Goal: Transaction & Acquisition: Download file/media

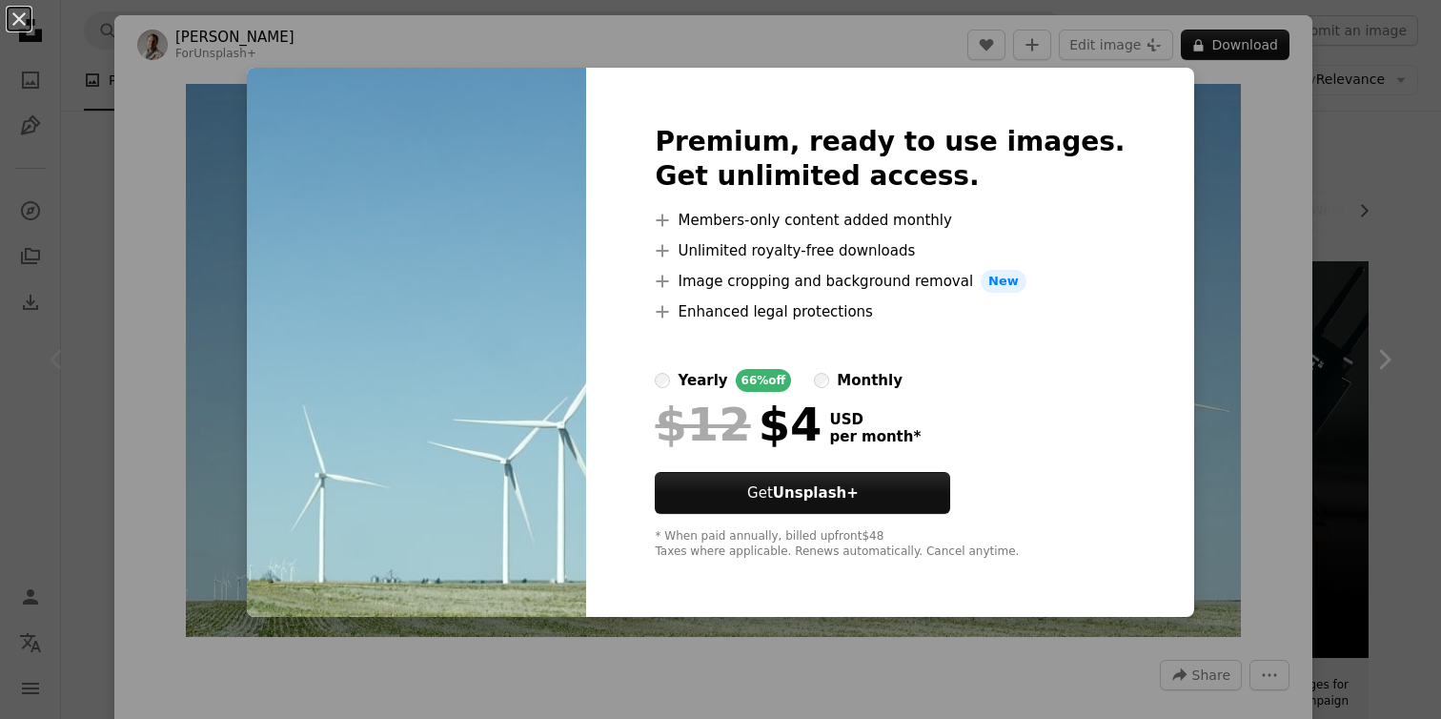
click at [1309, 243] on div "An X shape Premium, ready to use images. Get unlimited access. A plus sign Memb…" at bounding box center [720, 359] width 1441 height 719
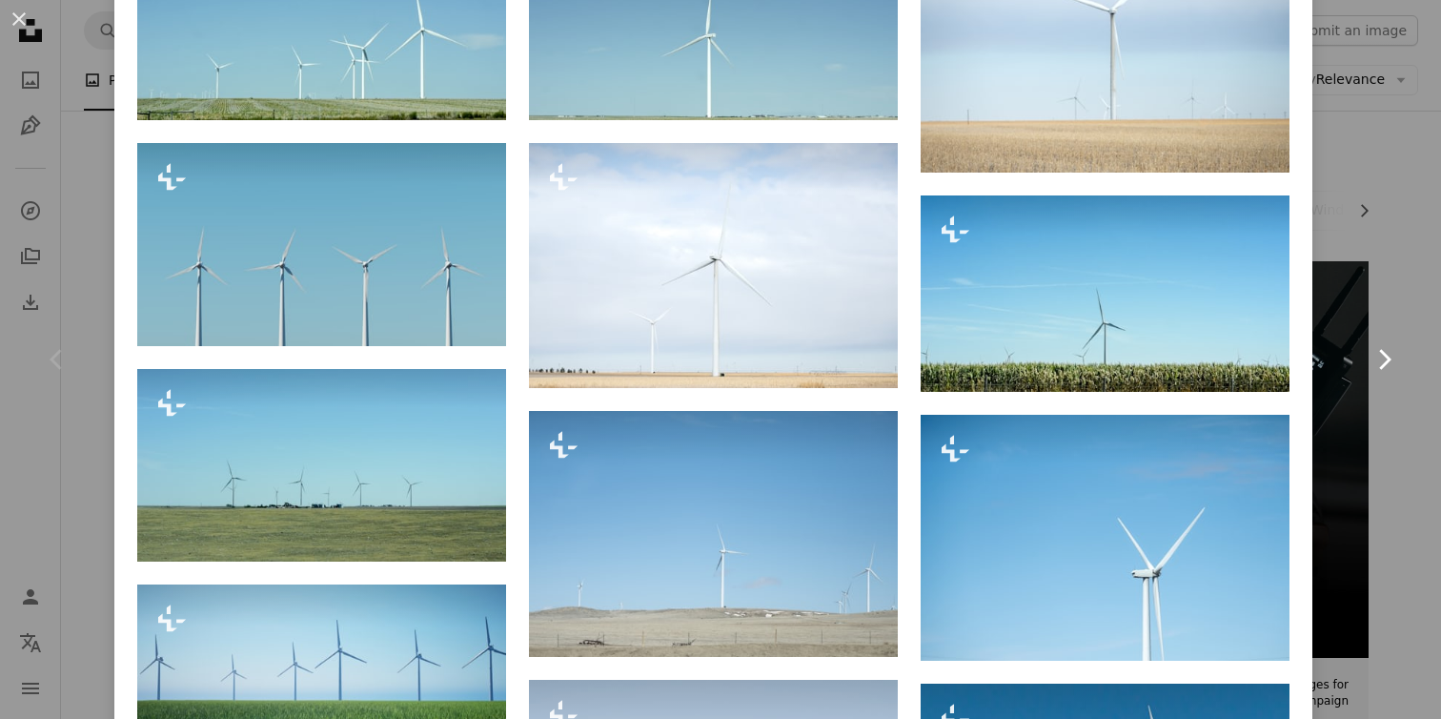
scroll to position [1471, 0]
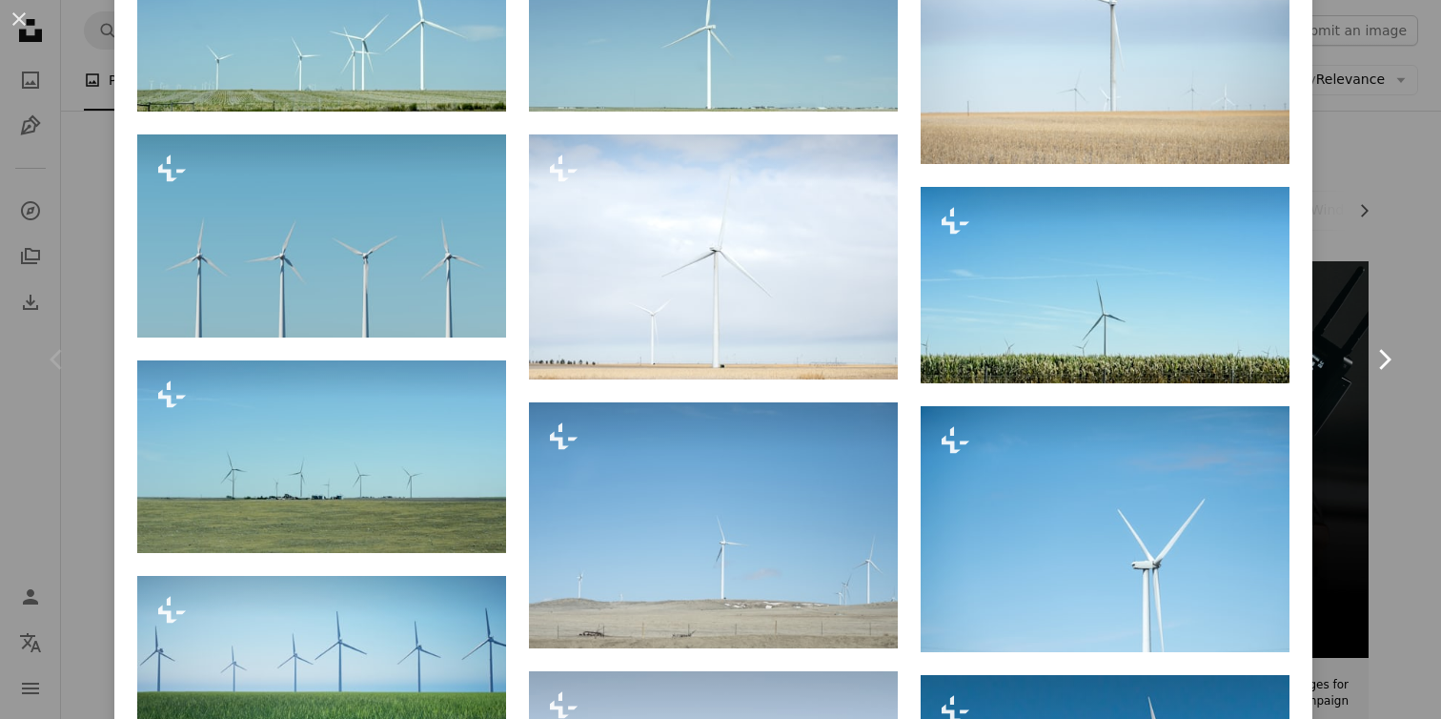
click at [1365, 436] on link "Chevron right" at bounding box center [1384, 359] width 114 height 183
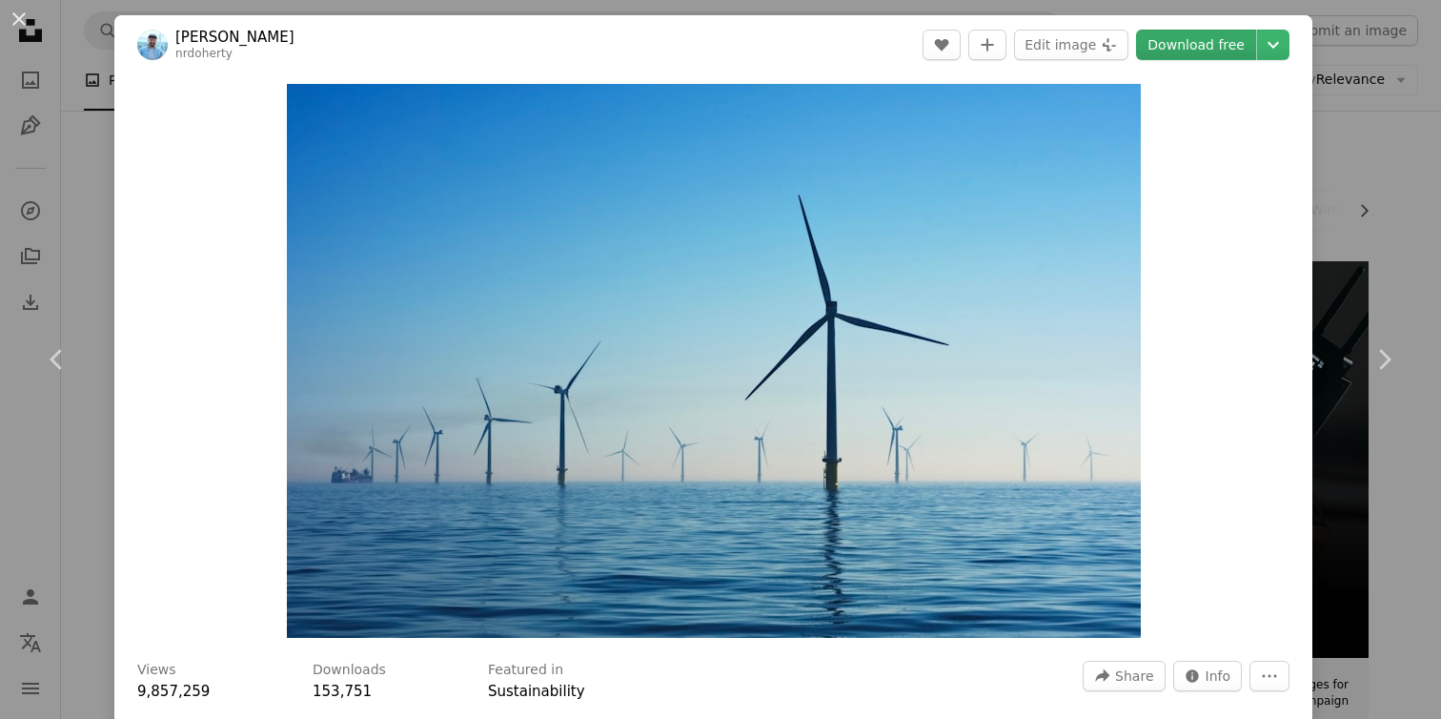
click at [1230, 56] on link "Download free" at bounding box center [1196, 45] width 120 height 31
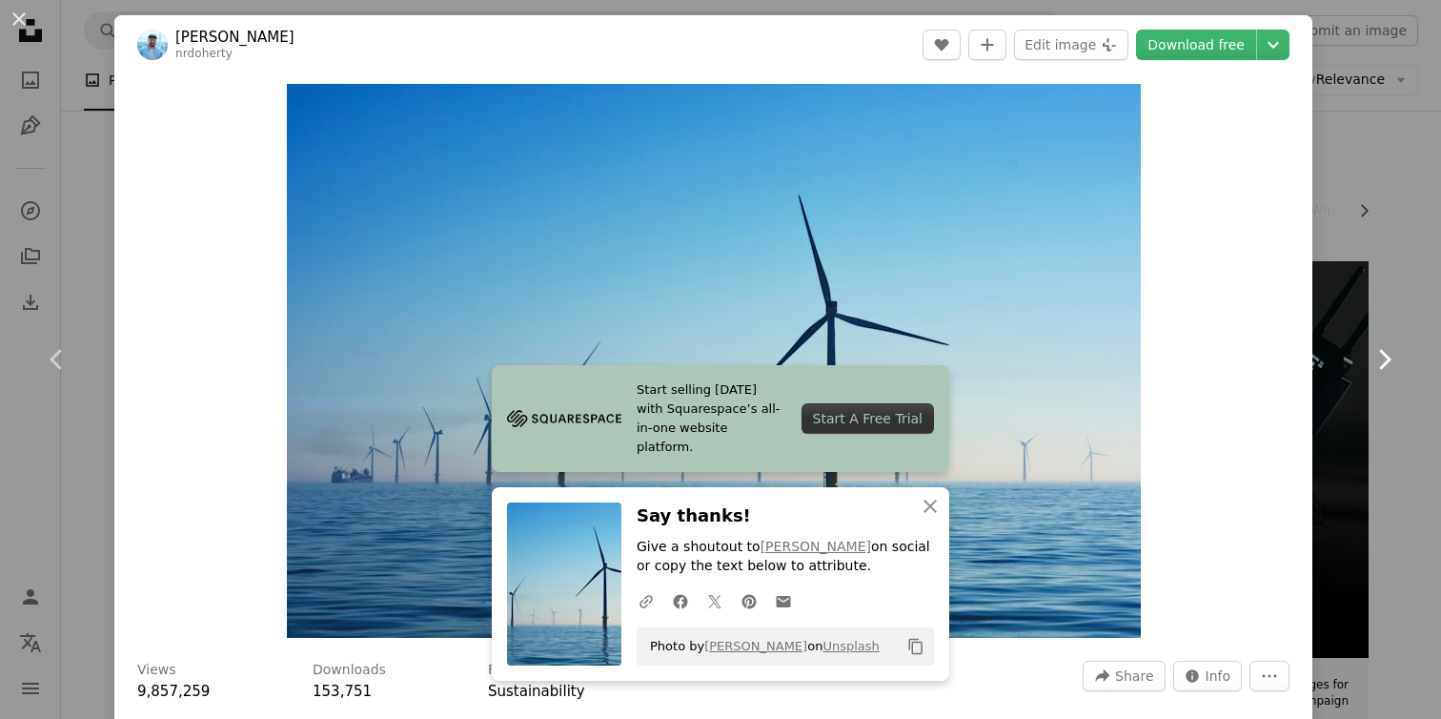
click at [1419, 359] on link "Chevron right" at bounding box center [1384, 359] width 114 height 183
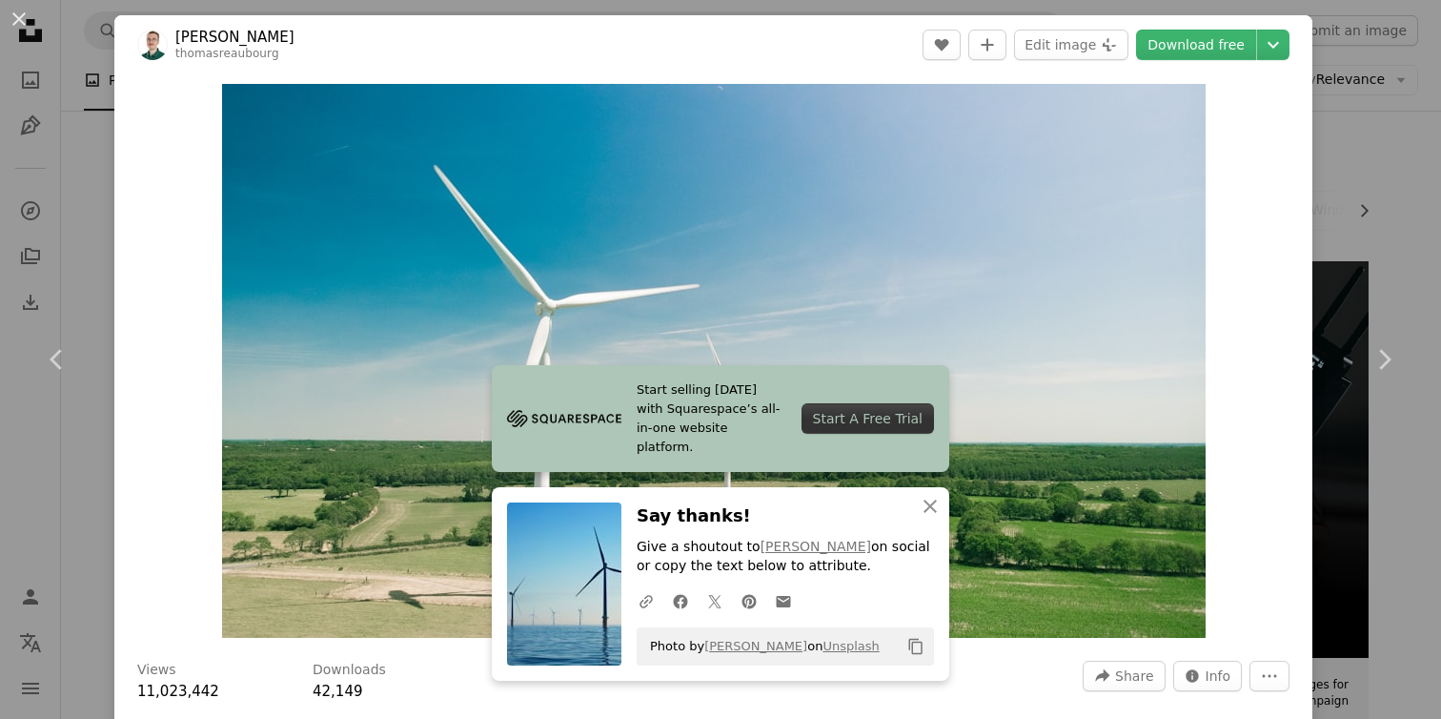
click at [1388, 188] on div "An X shape Chevron left Chevron right [PERSON_NAME] thomasreaubourg A heart A p…" at bounding box center [720, 359] width 1441 height 719
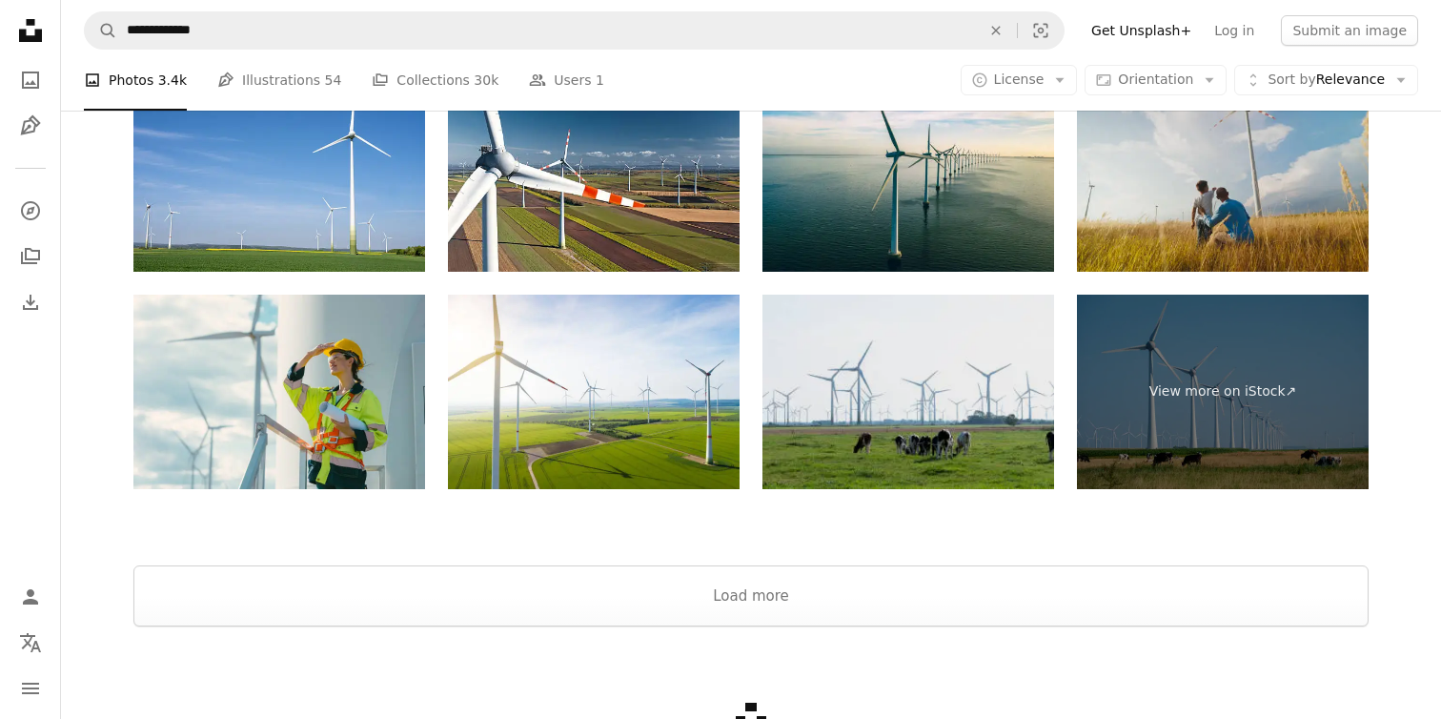
scroll to position [3048, 0]
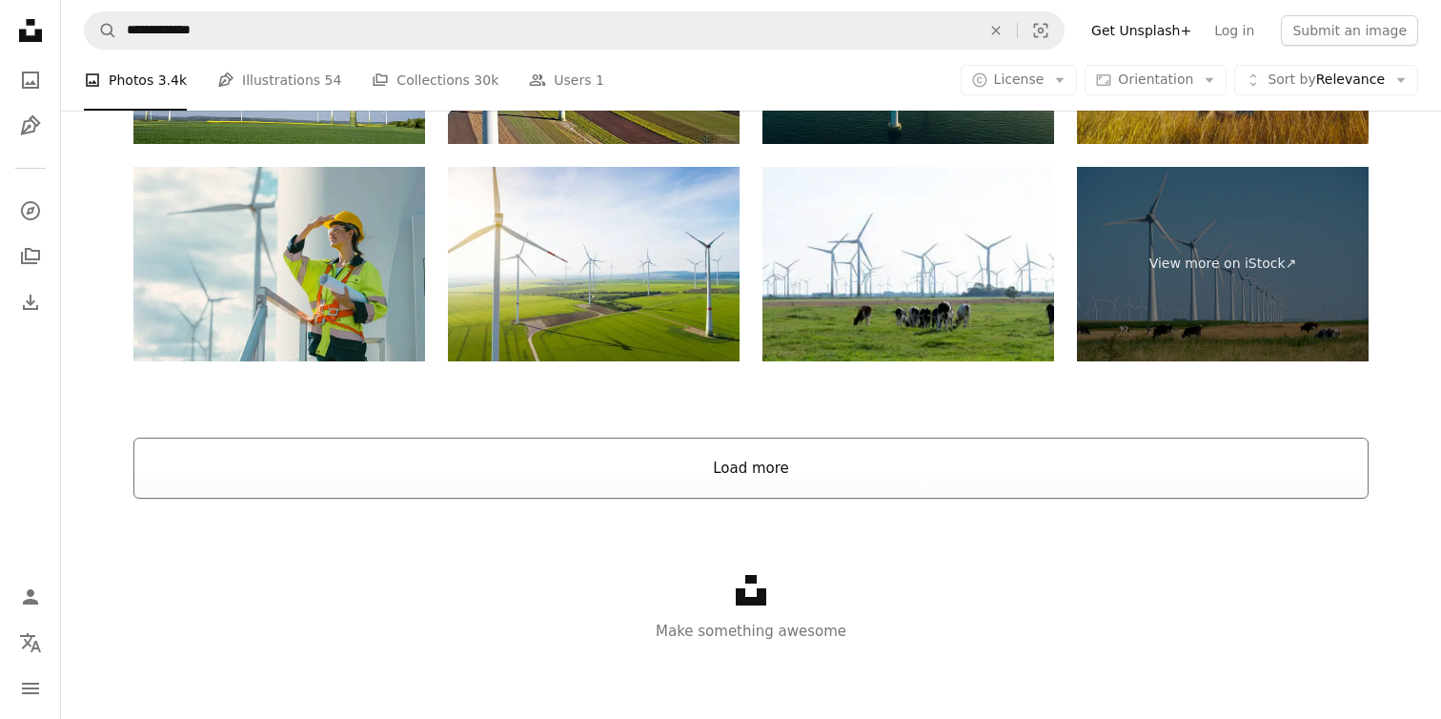
click at [887, 467] on button "Load more" at bounding box center [750, 468] width 1235 height 61
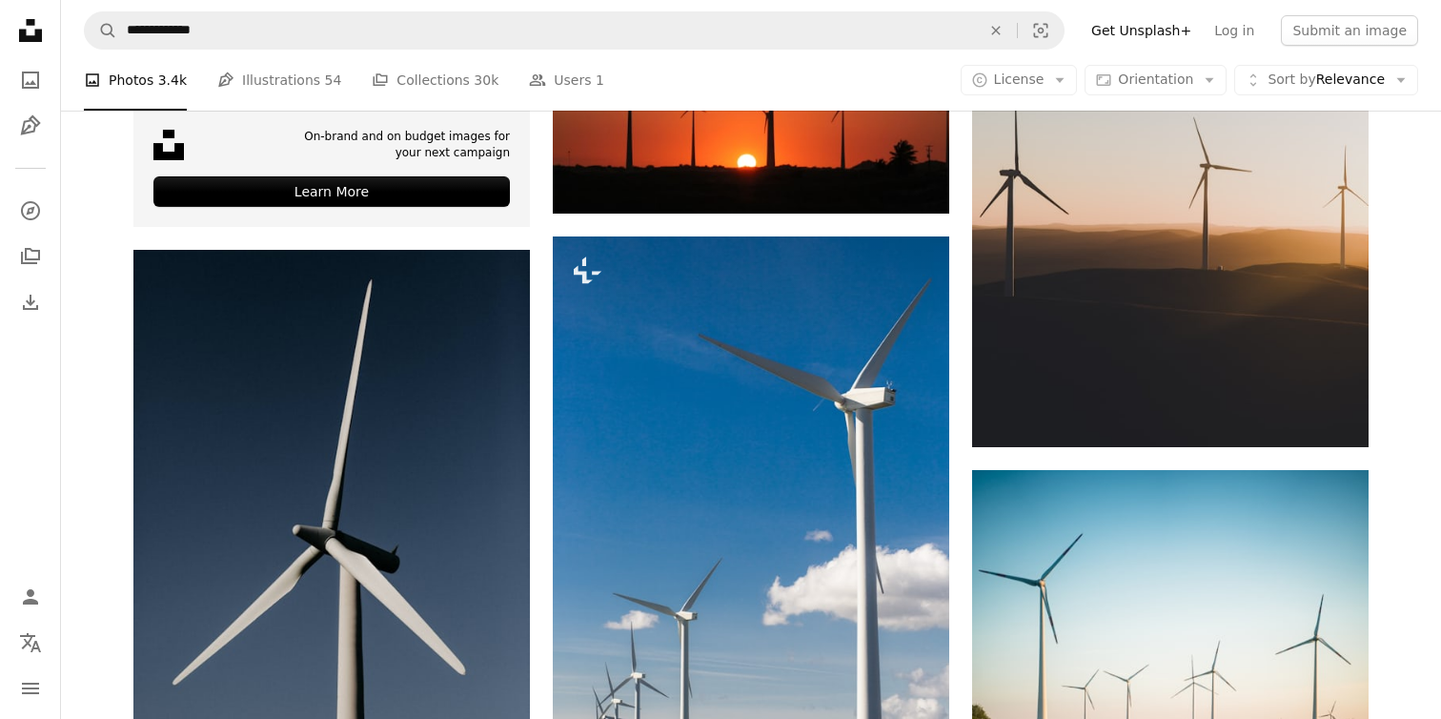
scroll to position [3230, 0]
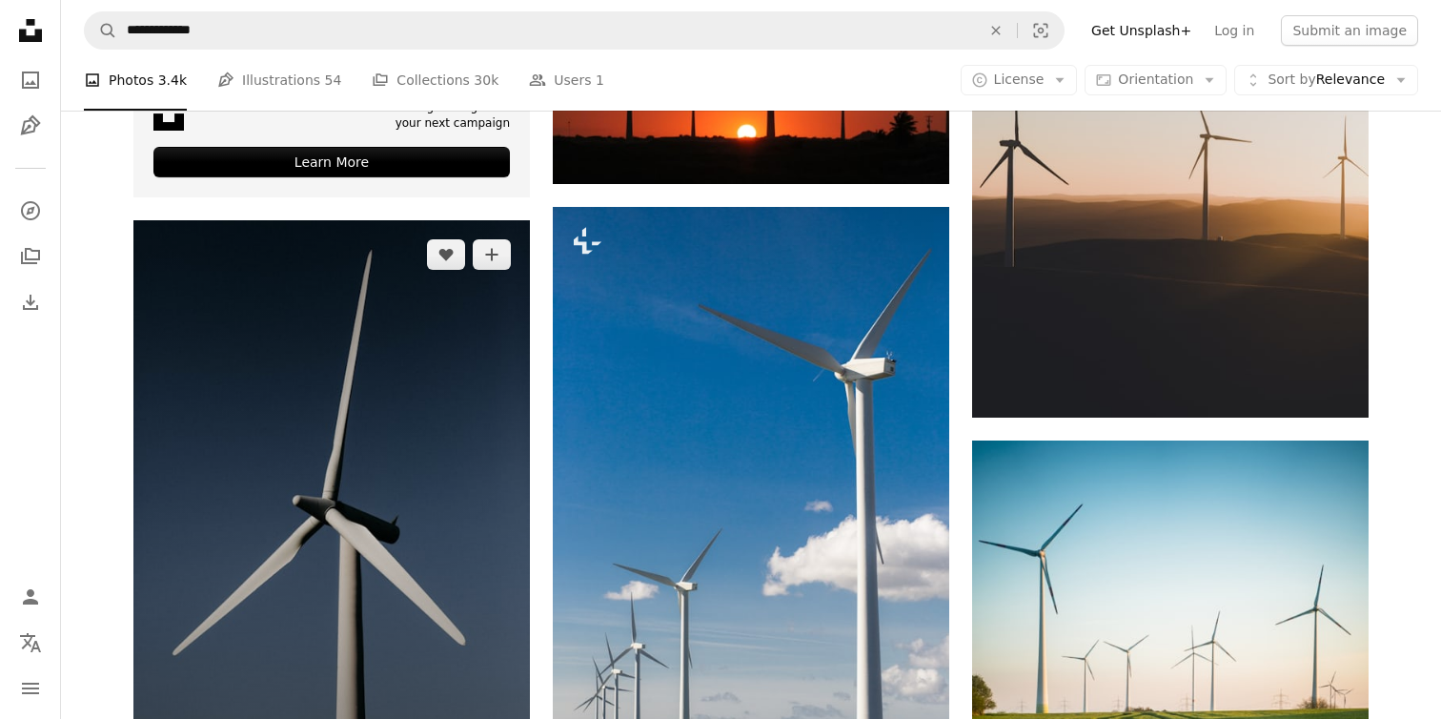
click at [366, 600] on img at bounding box center [331, 517] width 397 height 595
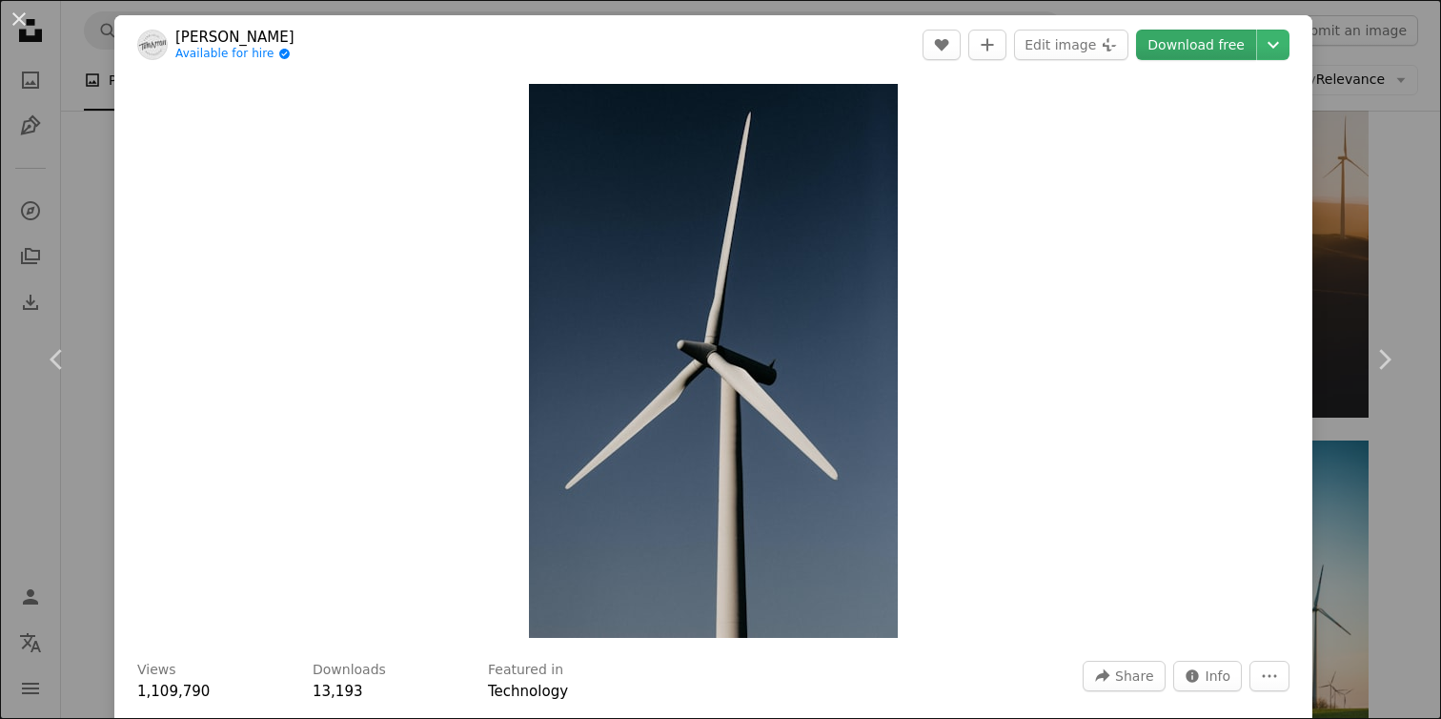
click at [1255, 48] on link "Download free" at bounding box center [1196, 45] width 120 height 31
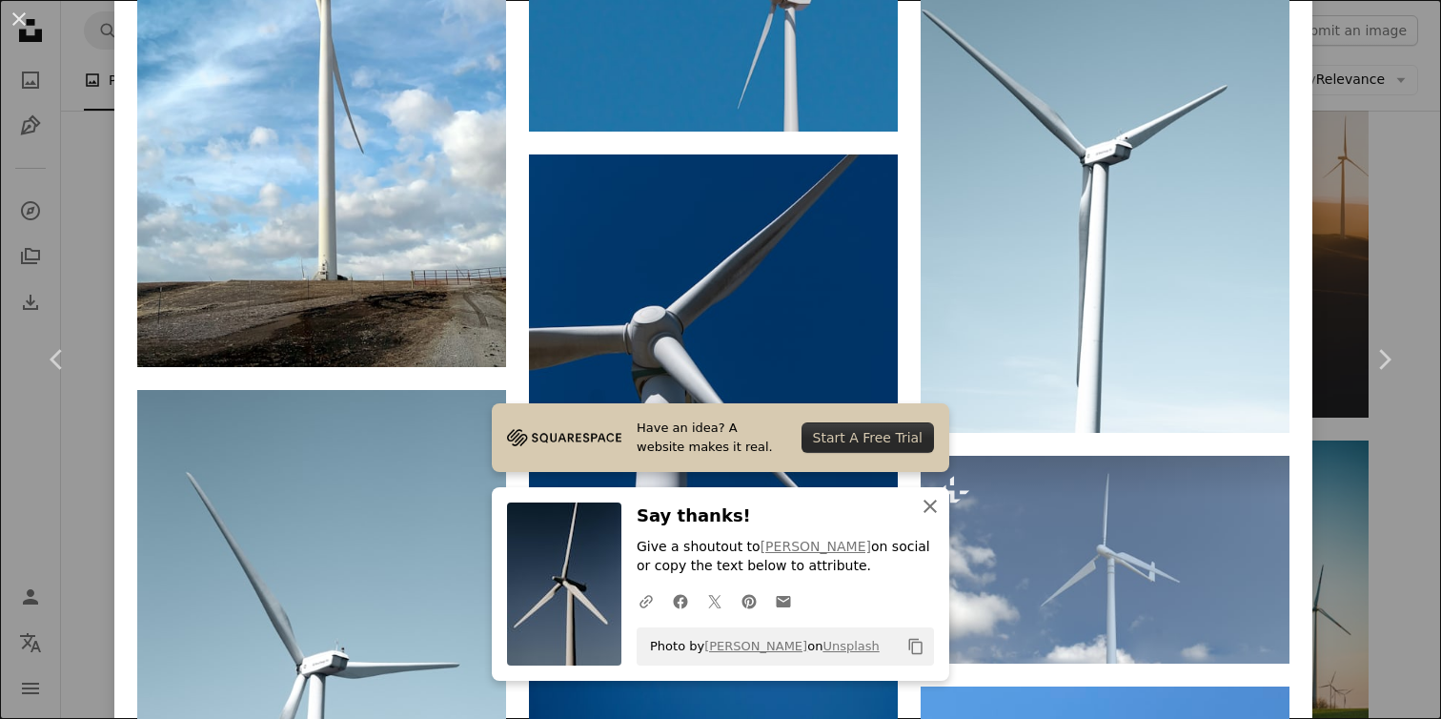
scroll to position [4512, 0]
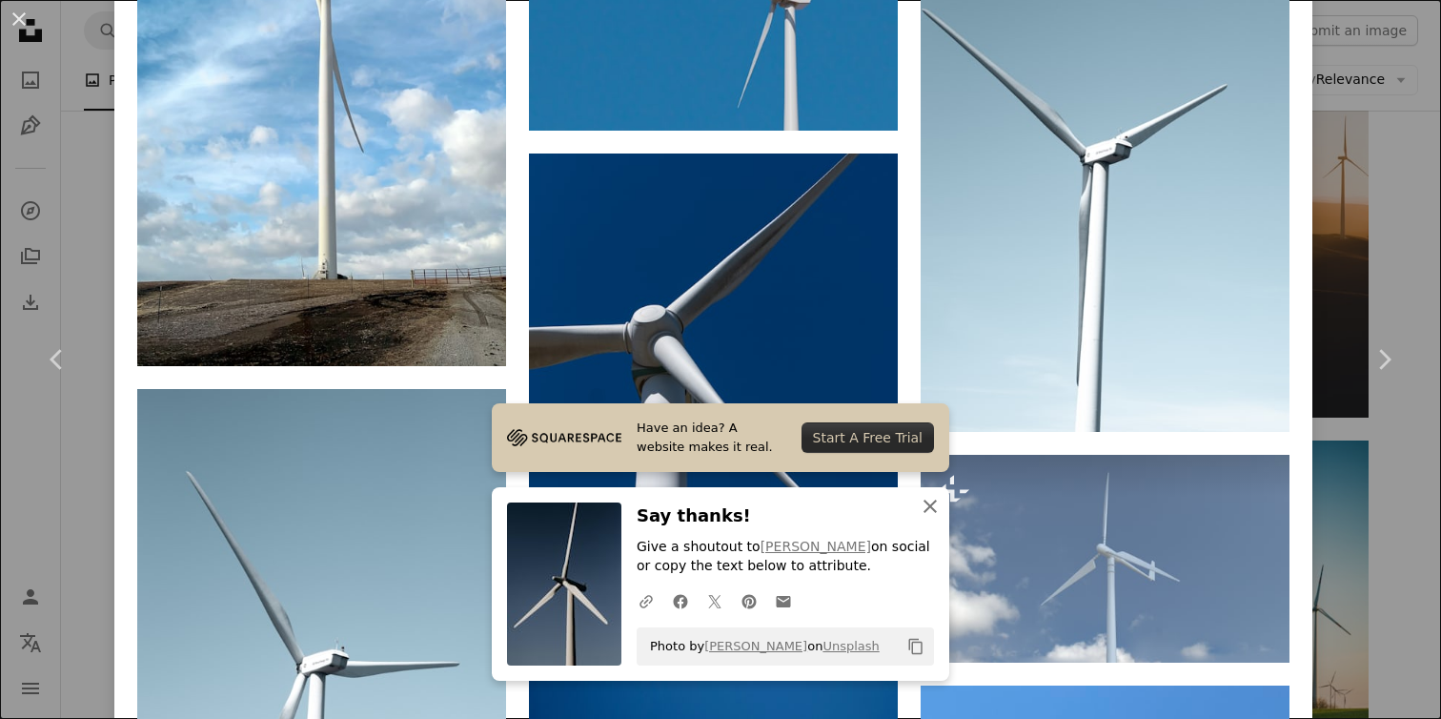
click at [930, 507] on icon "button" at bounding box center [930, 506] width 13 height 13
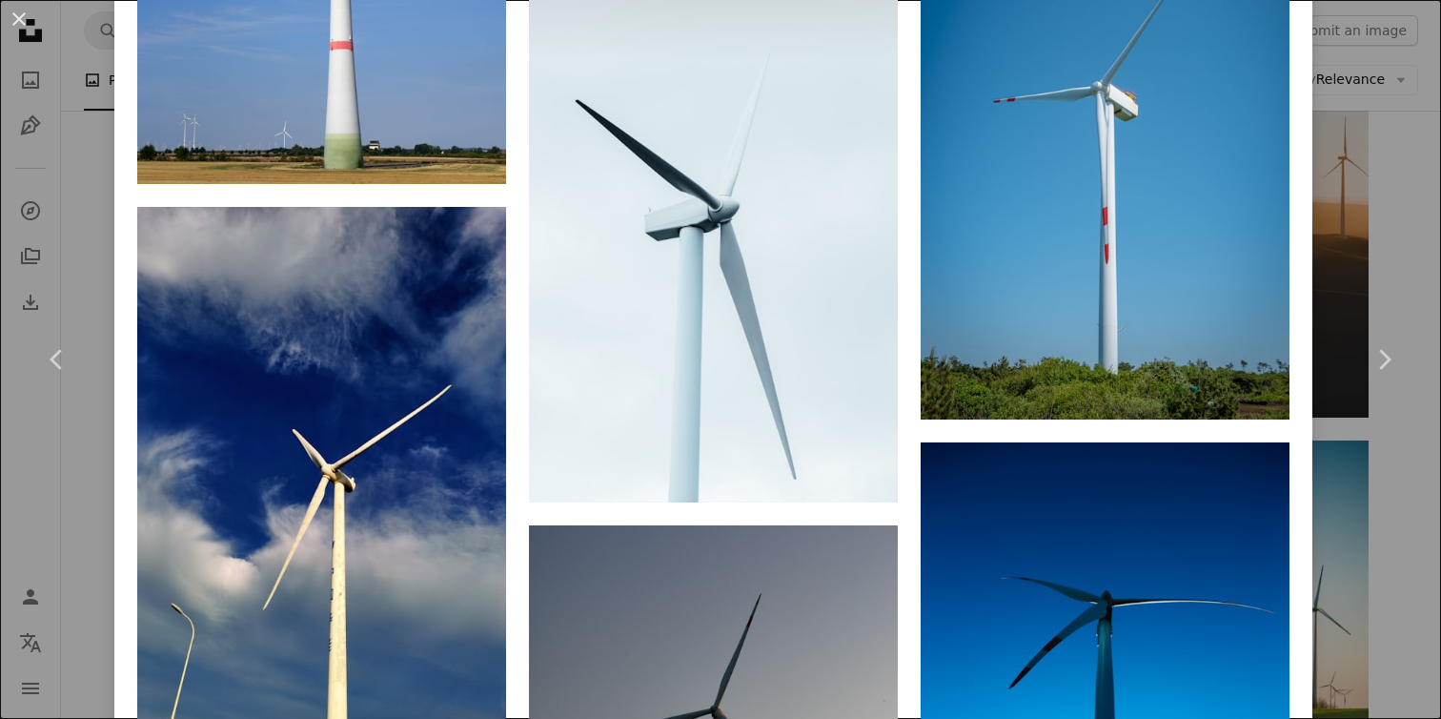
scroll to position [7927, 0]
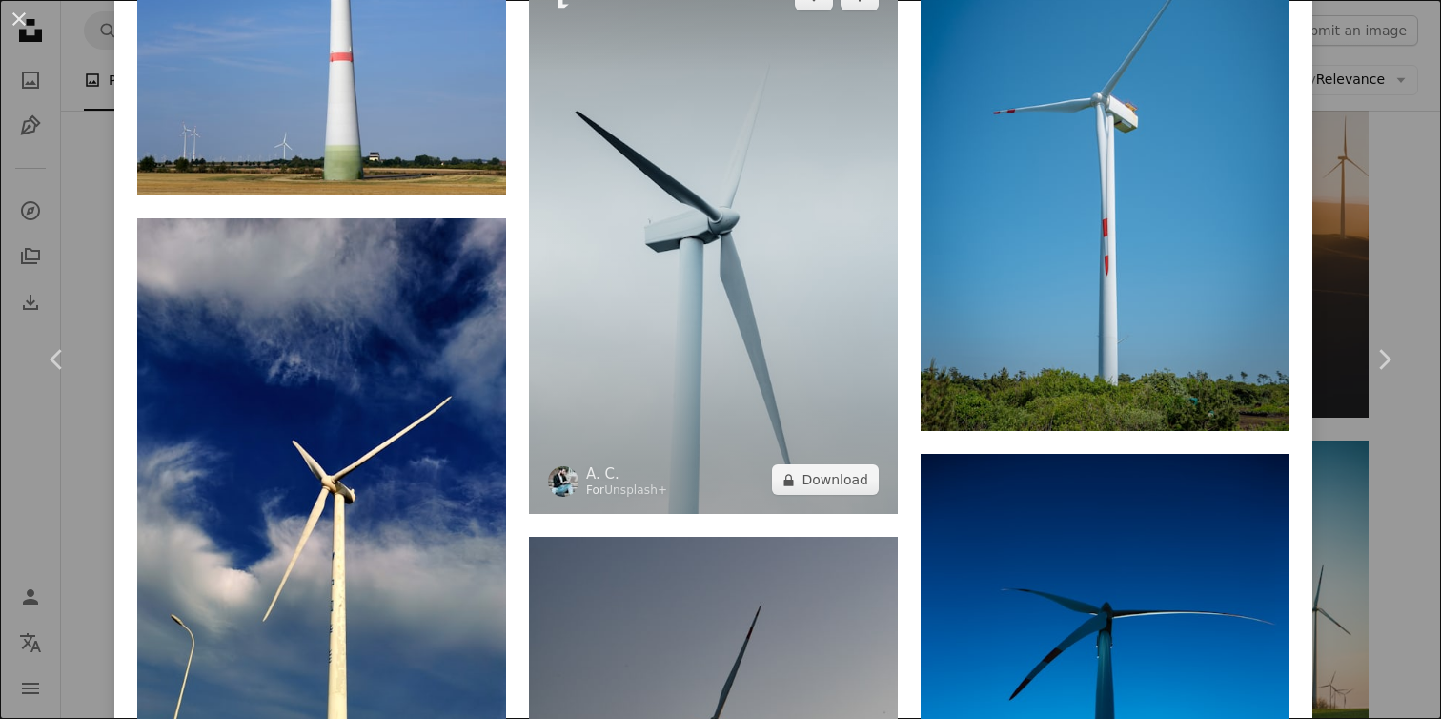
click at [785, 424] on img at bounding box center [713, 238] width 369 height 554
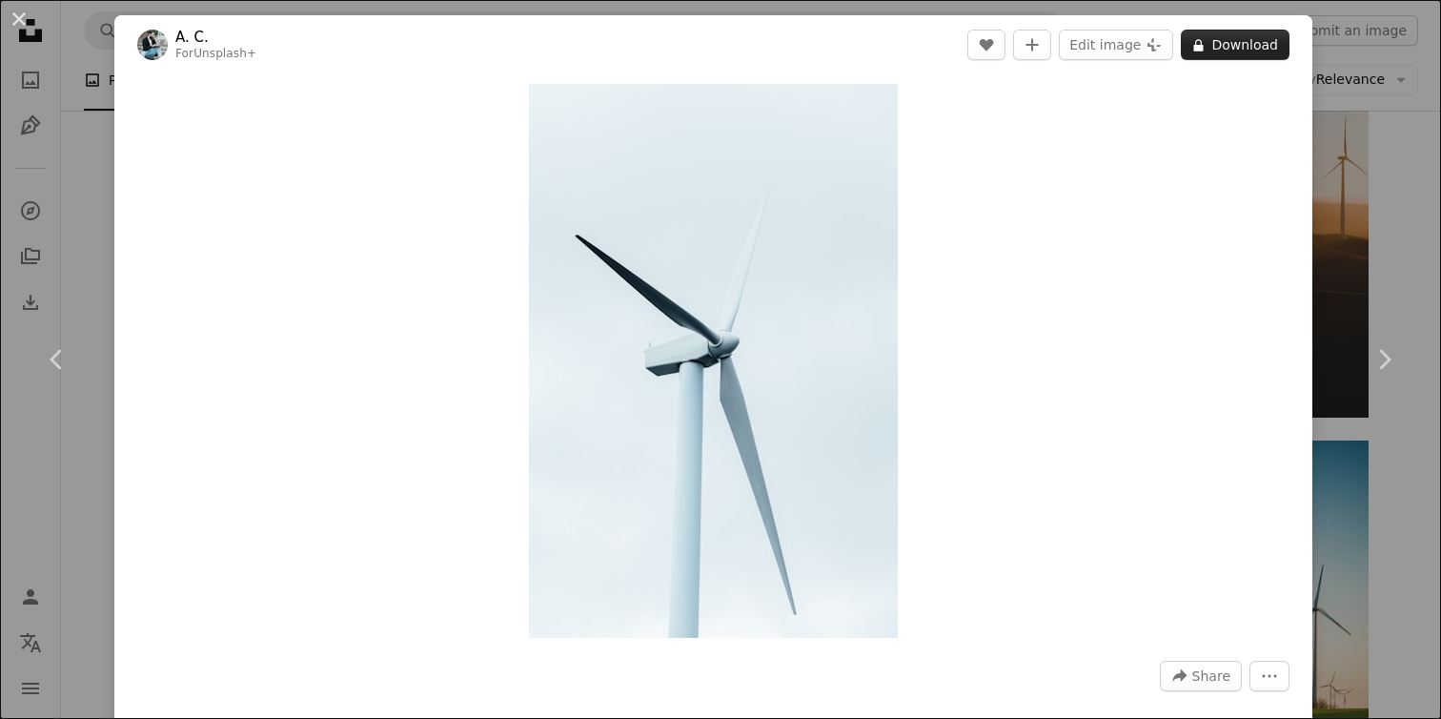
click at [1254, 54] on button "A lock Download" at bounding box center [1235, 45] width 109 height 31
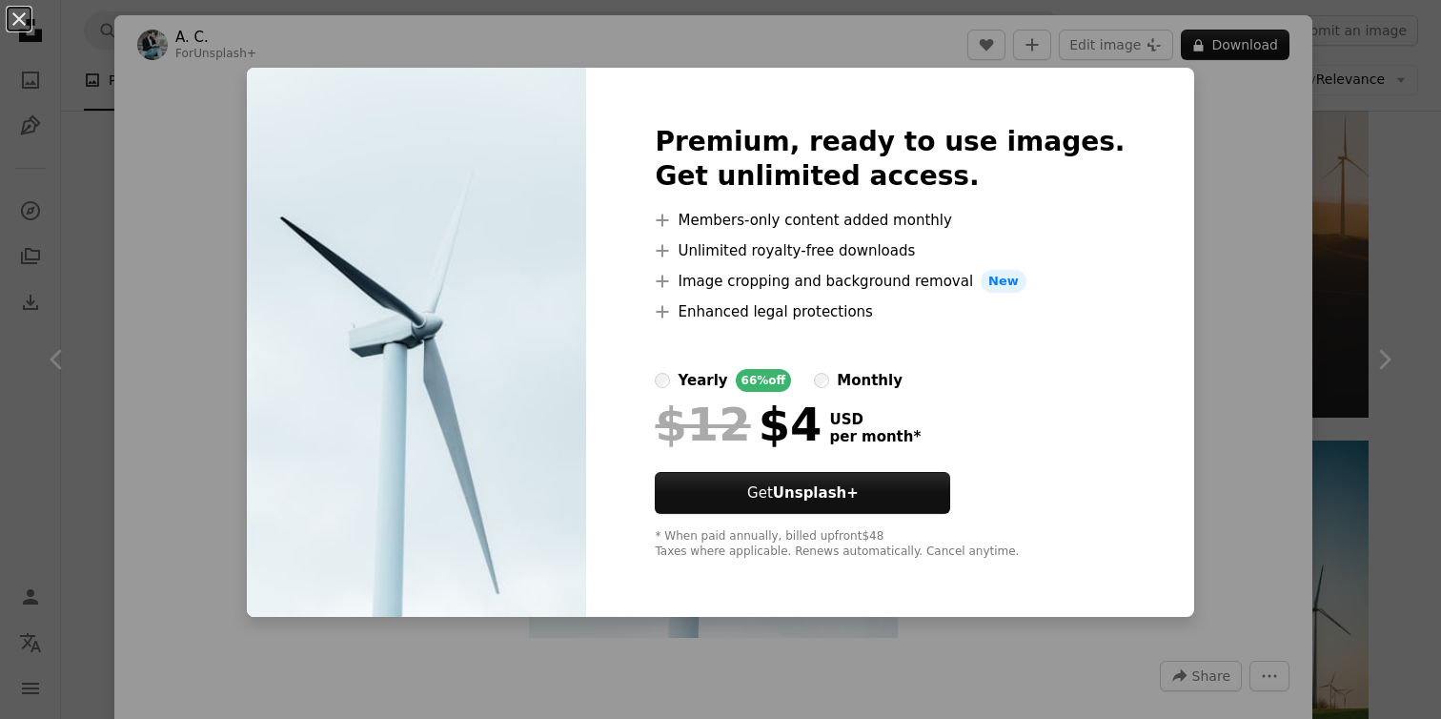
click at [1206, 270] on div "An X shape Premium, ready to use images. Get unlimited access. A plus sign Memb…" at bounding box center [720, 359] width 1441 height 719
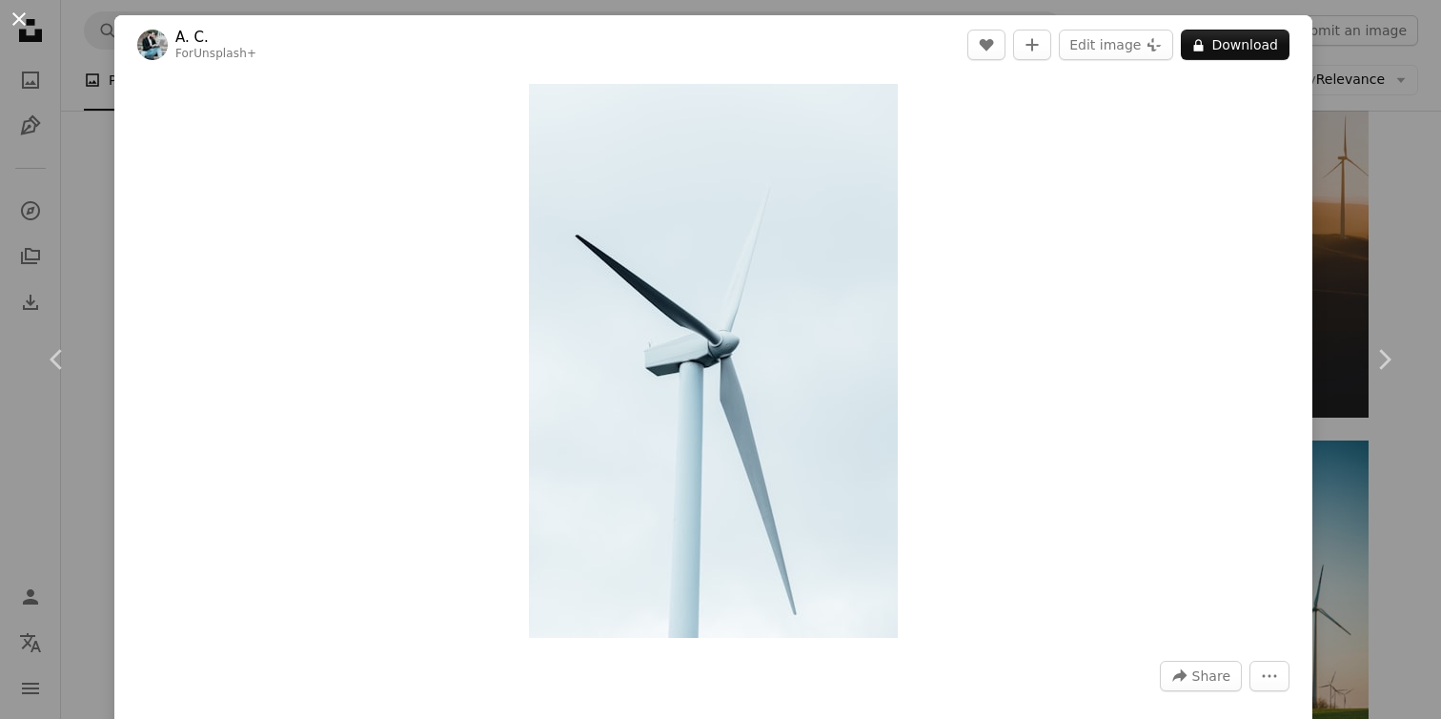
click at [27, 27] on button "An X shape" at bounding box center [19, 19] width 23 height 23
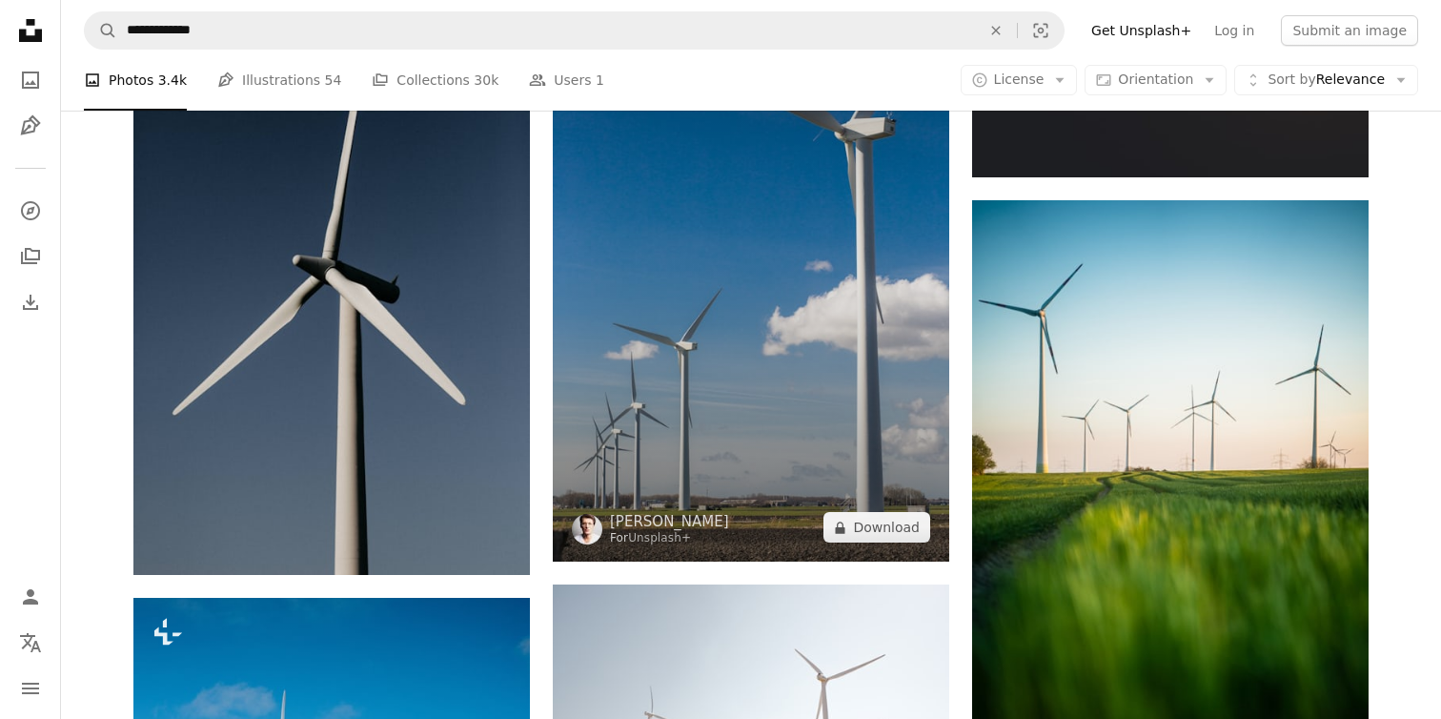
scroll to position [3334, 0]
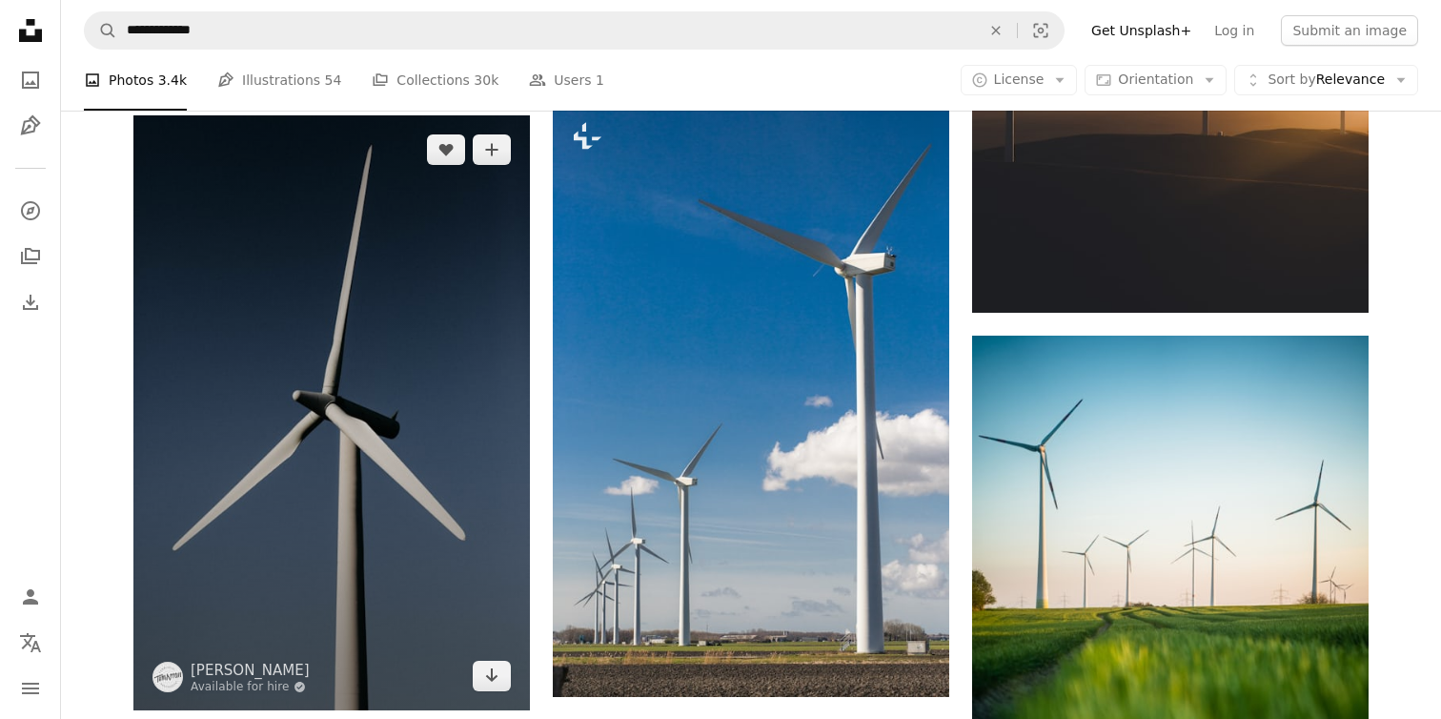
click at [447, 500] on img at bounding box center [331, 412] width 397 height 595
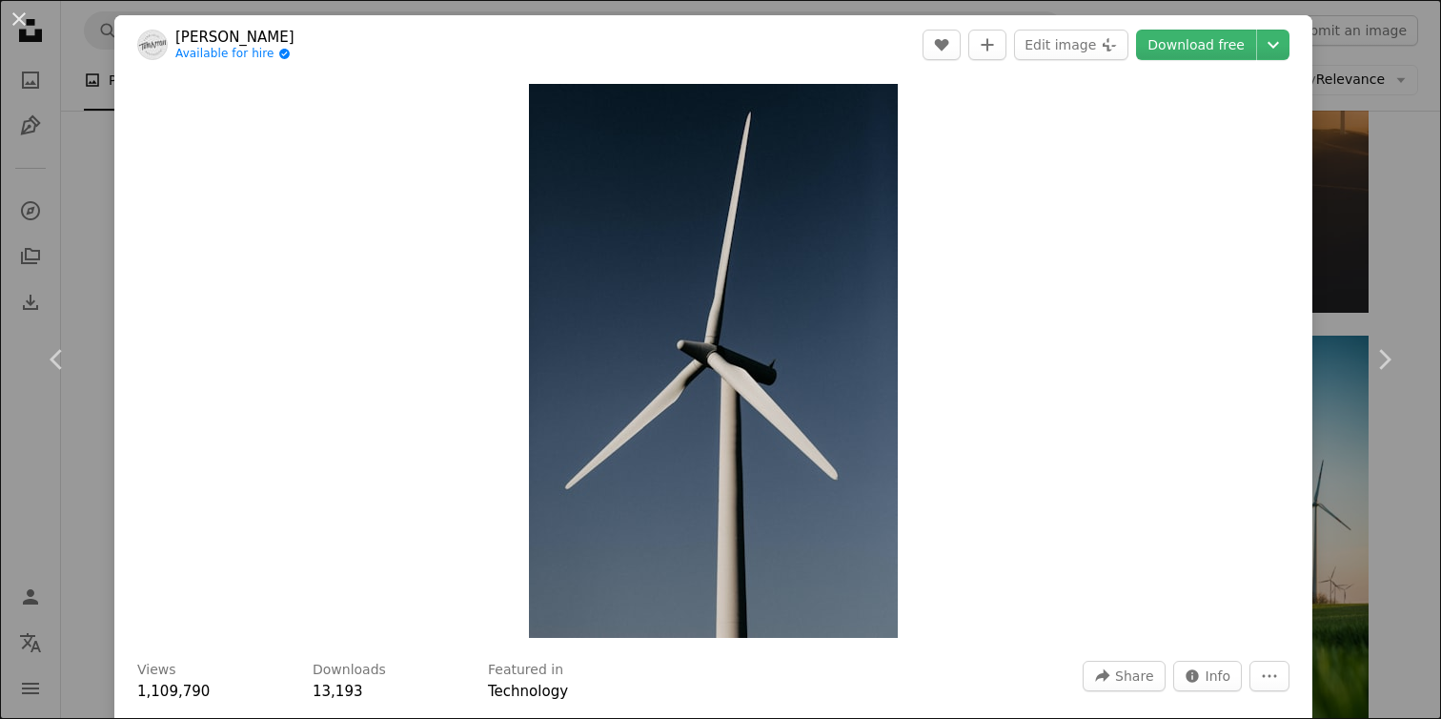
click at [97, 204] on div "An X shape Chevron left Chevron right [PERSON_NAME] Available for hire A checkm…" at bounding box center [720, 359] width 1441 height 719
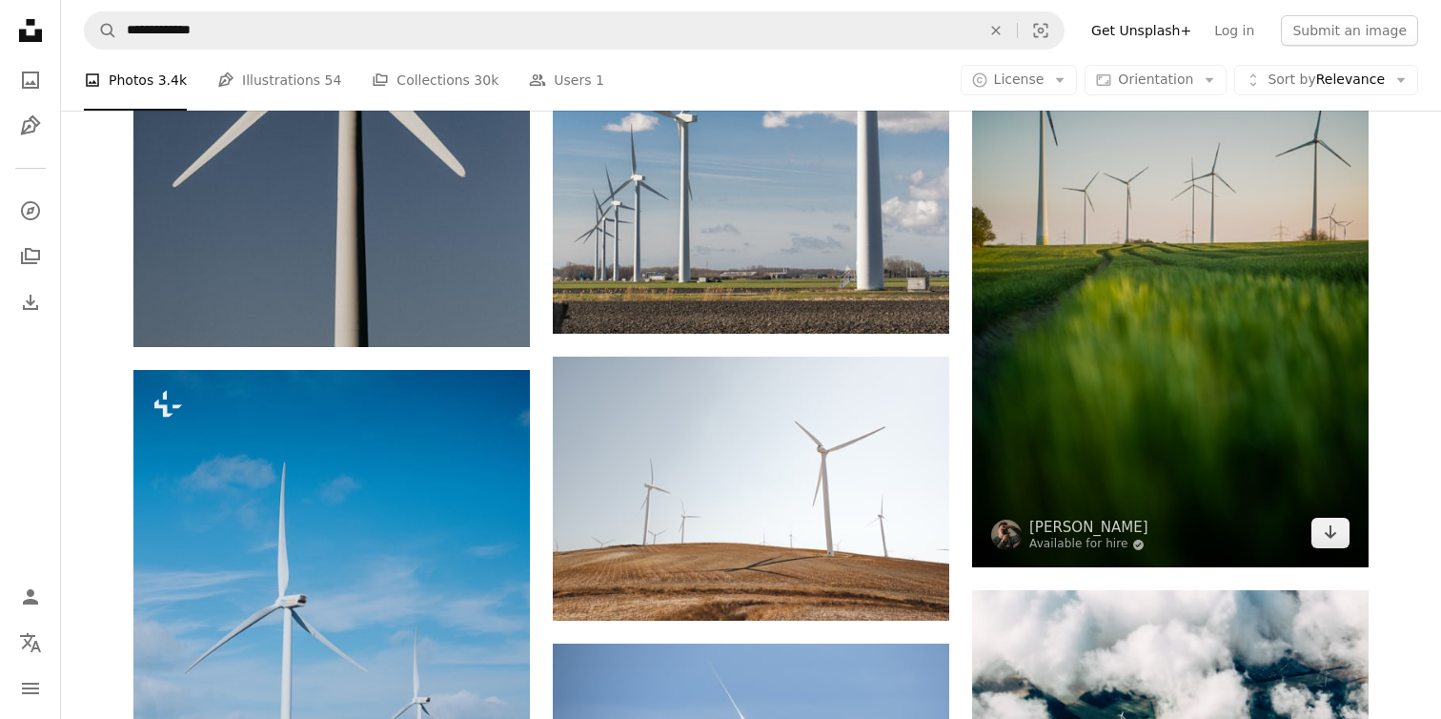
scroll to position [3787, 0]
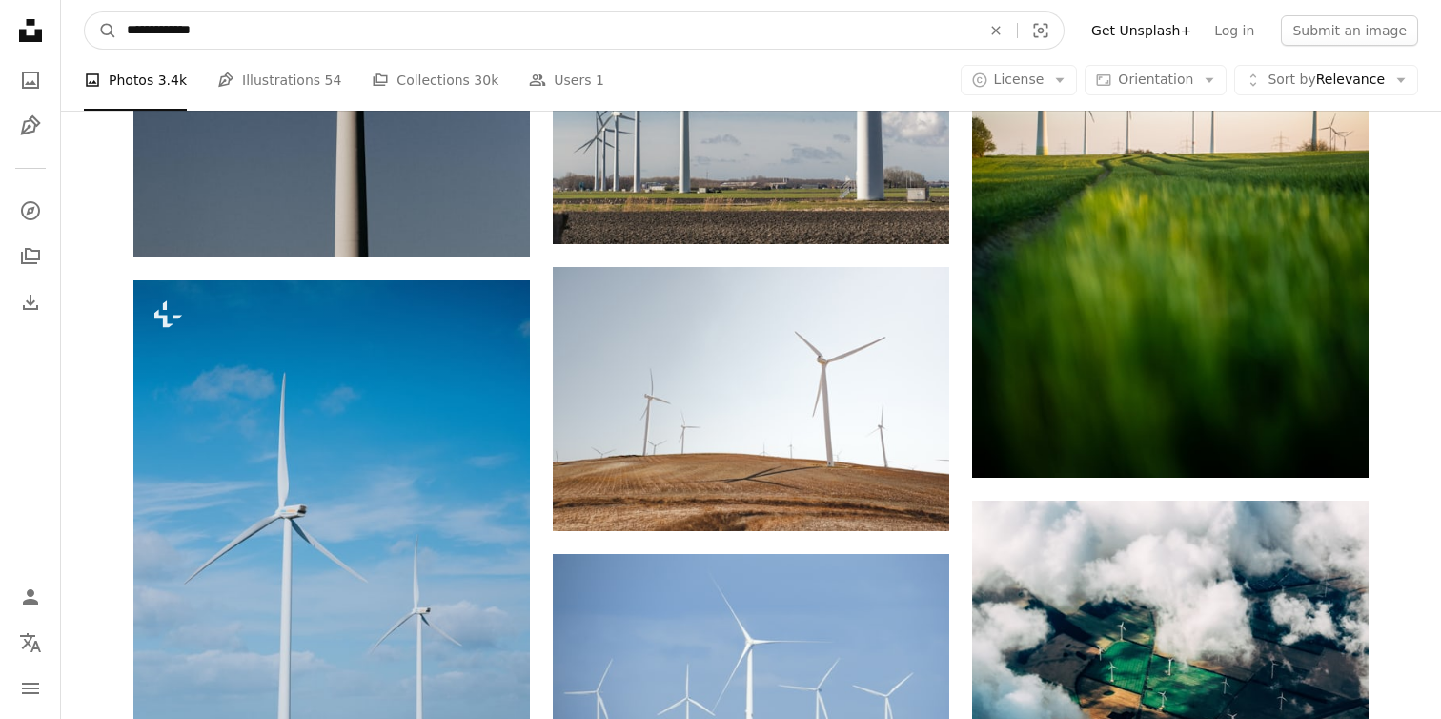
click at [384, 34] on input "**********" at bounding box center [546, 30] width 858 height 36
paste input "***"
type input "**********"
click button "A magnifying glass" at bounding box center [101, 30] width 32 height 36
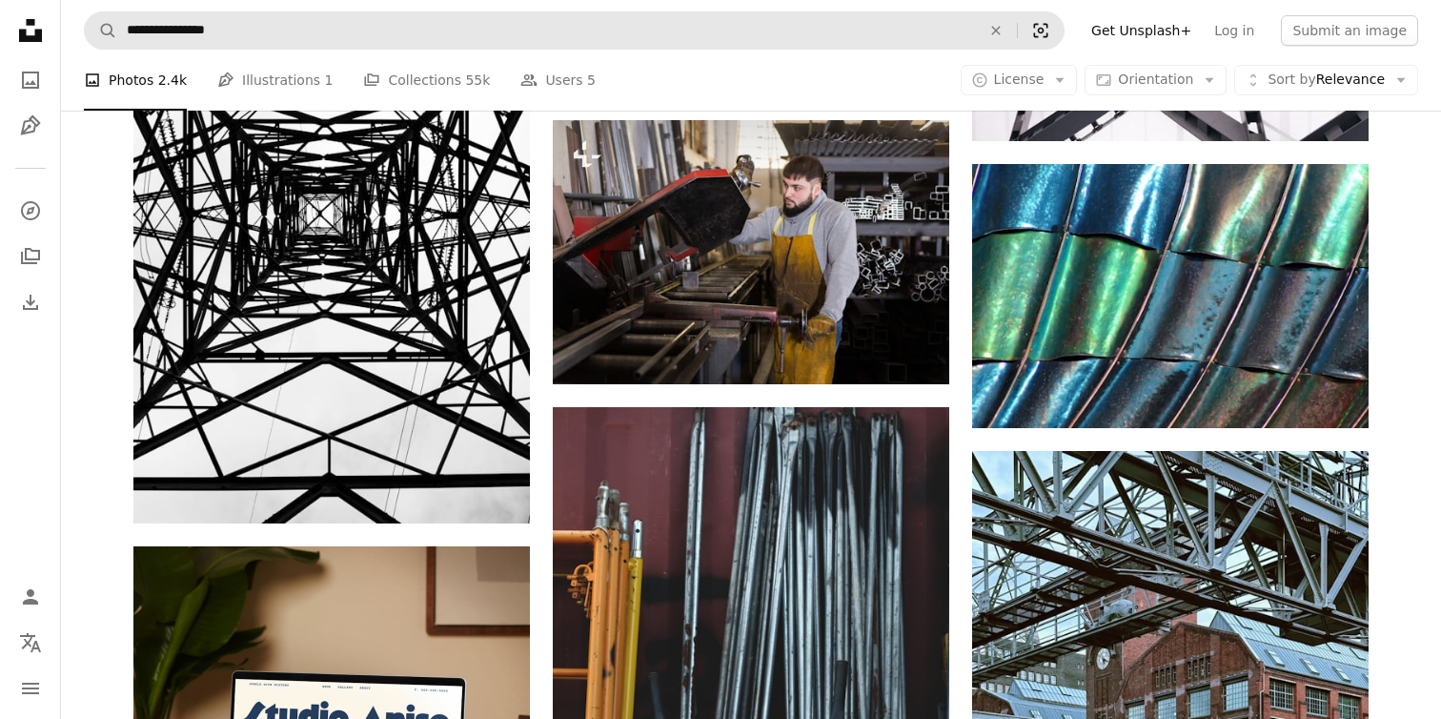
scroll to position [3177, 0]
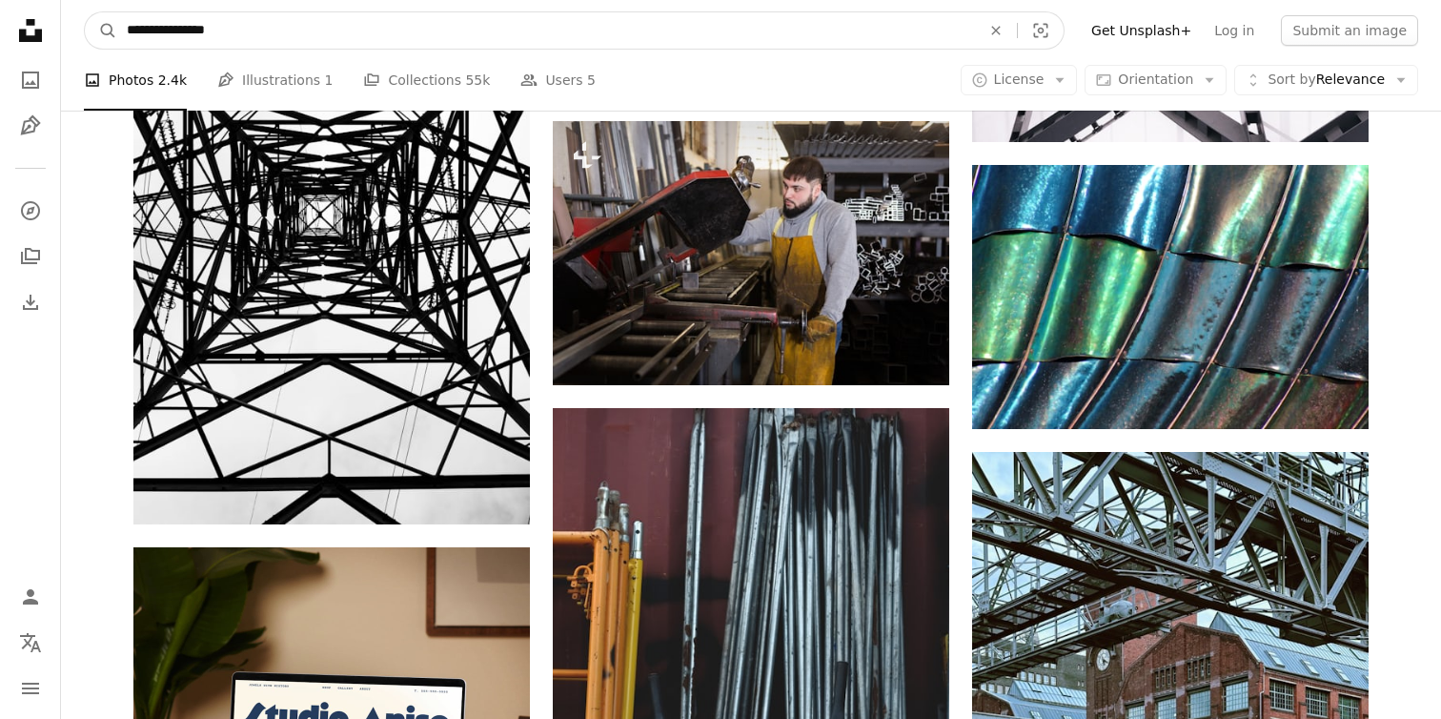
click at [385, 35] on input "**********" at bounding box center [546, 30] width 858 height 36
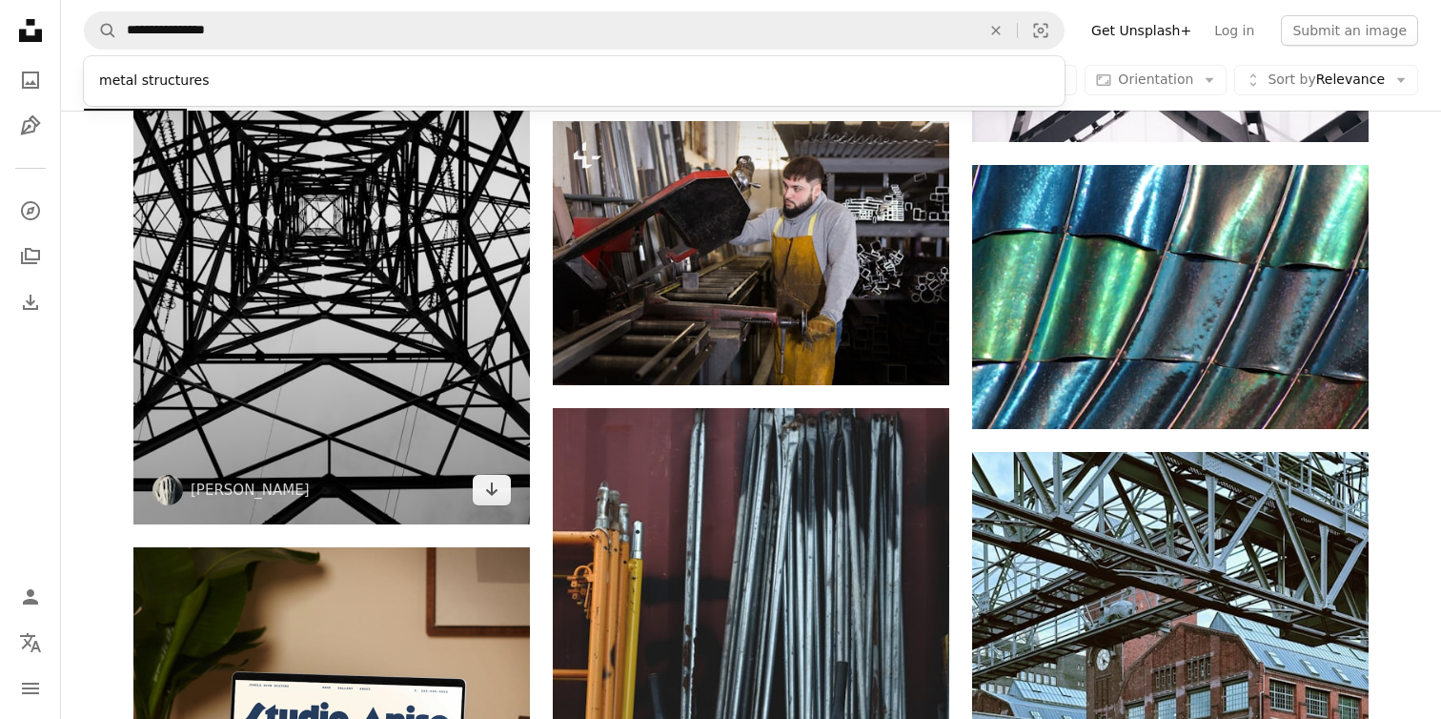
click at [343, 294] on img at bounding box center [331, 226] width 397 height 595
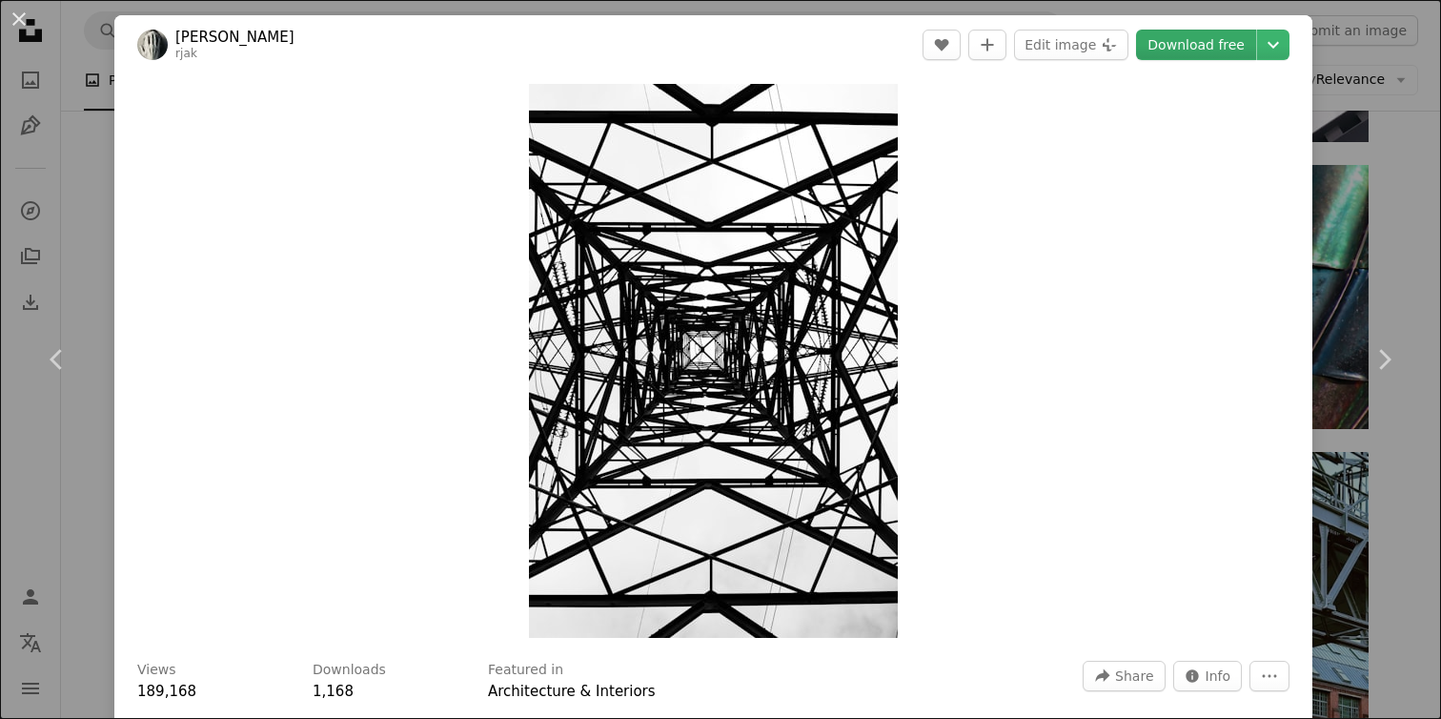
click at [1233, 49] on link "Download free" at bounding box center [1196, 45] width 120 height 31
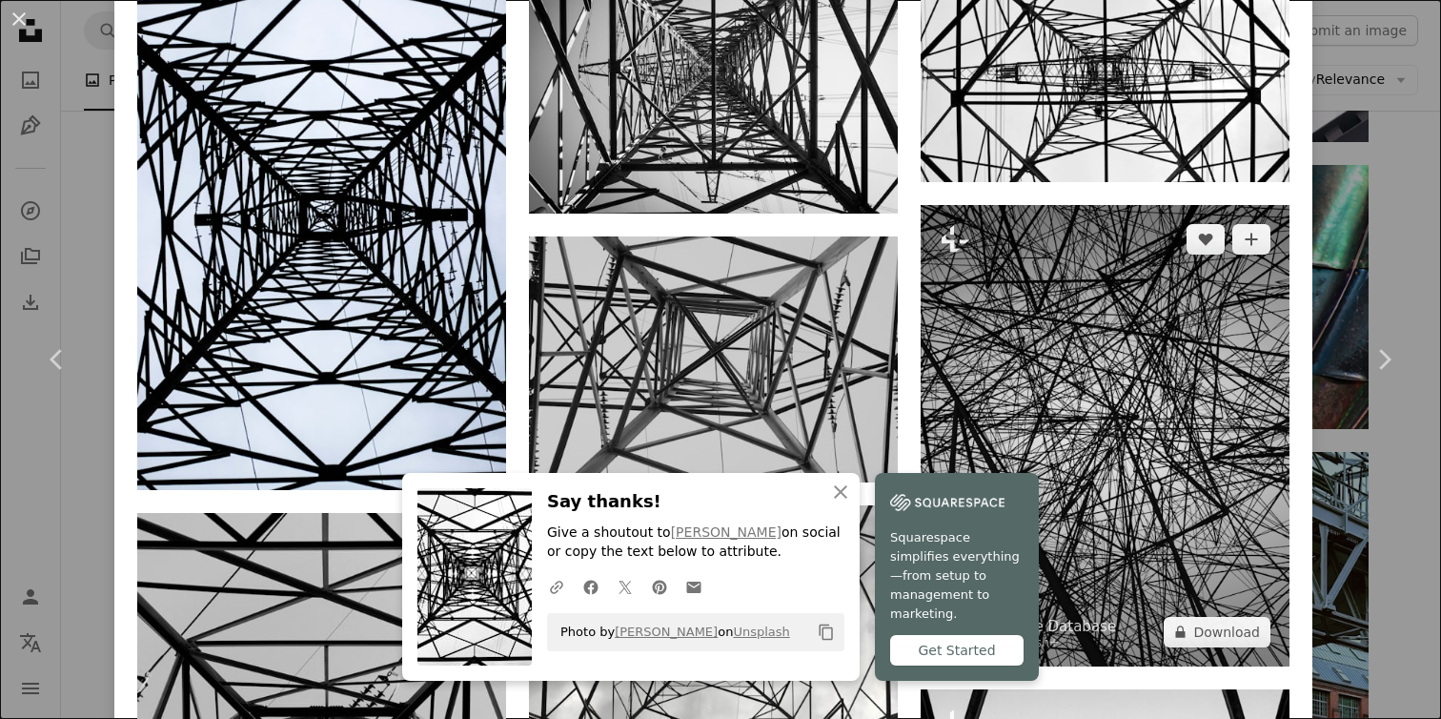
scroll to position [1631, 0]
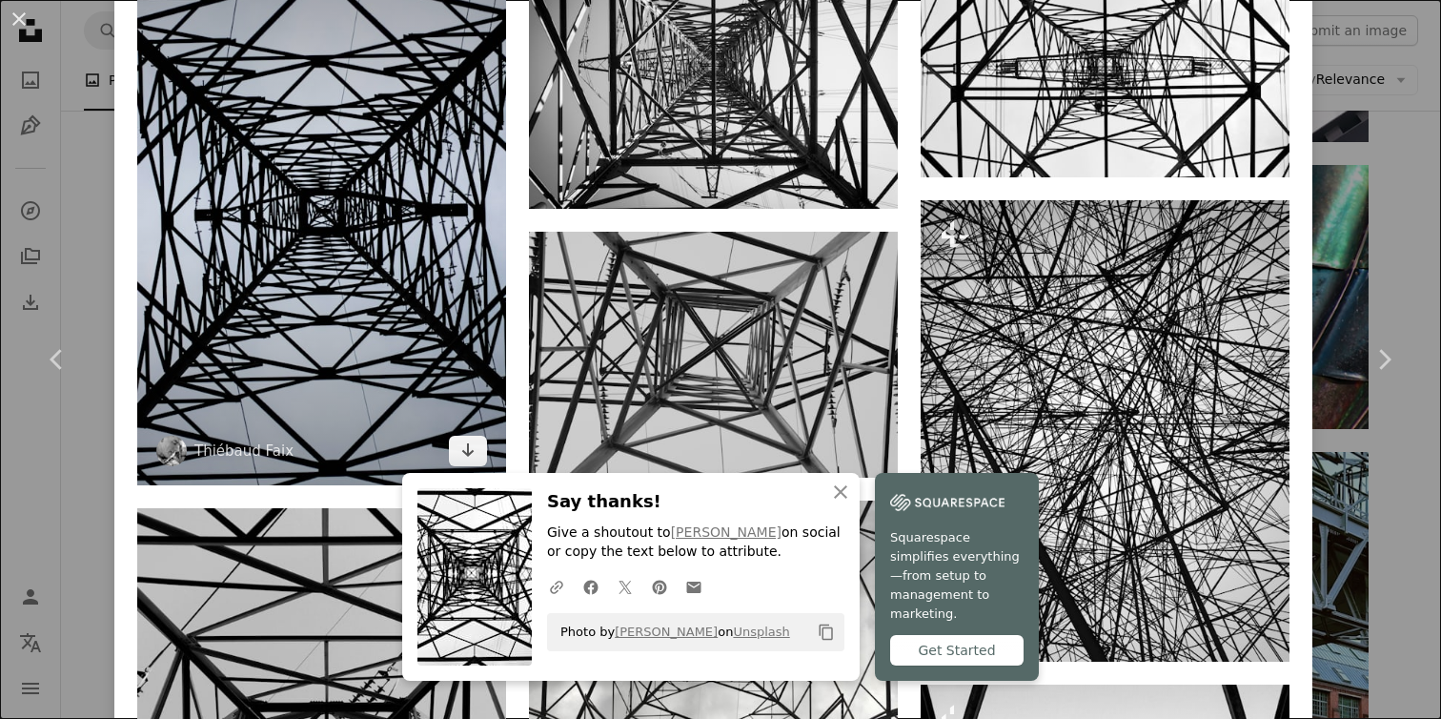
click at [414, 312] on img at bounding box center [321, 209] width 369 height 554
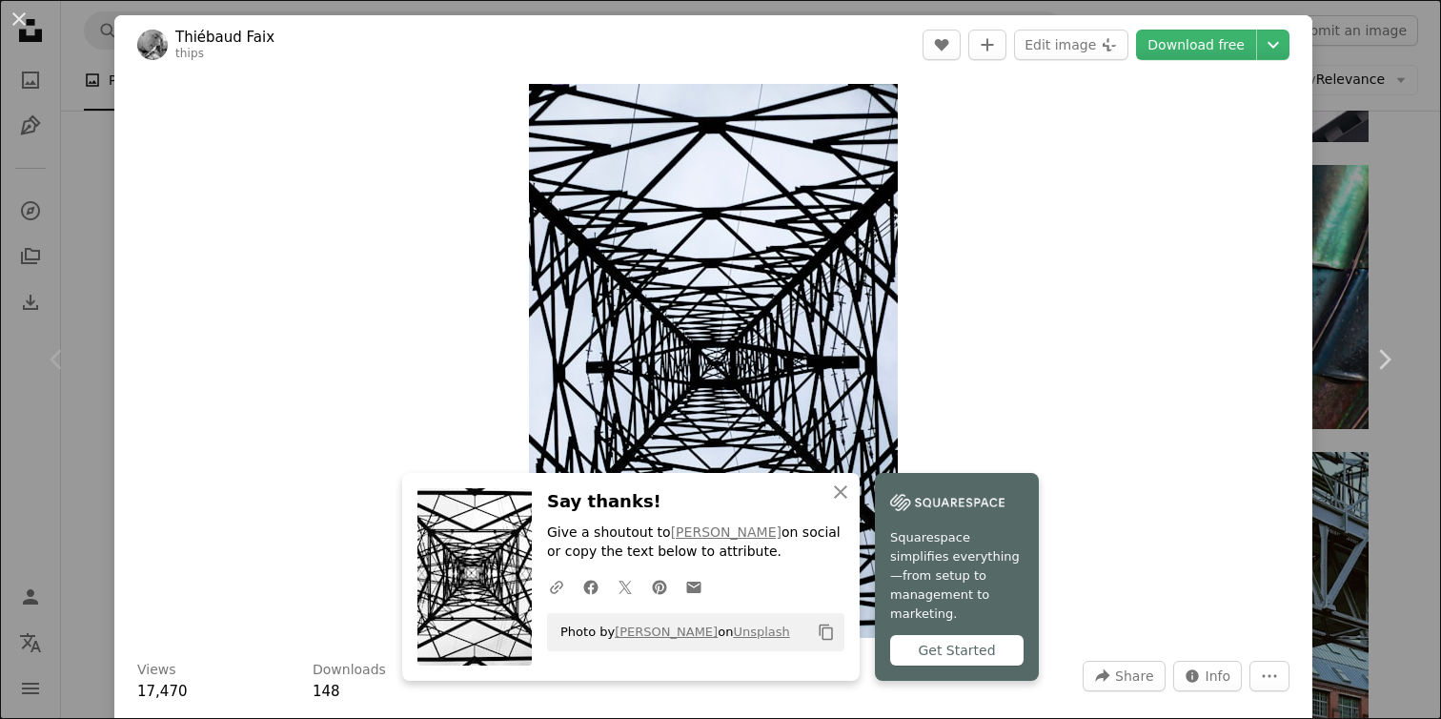
click at [1128, 538] on div "Zoom in" at bounding box center [713, 360] width 1198 height 573
click at [1229, 38] on link "Download free" at bounding box center [1196, 45] width 120 height 31
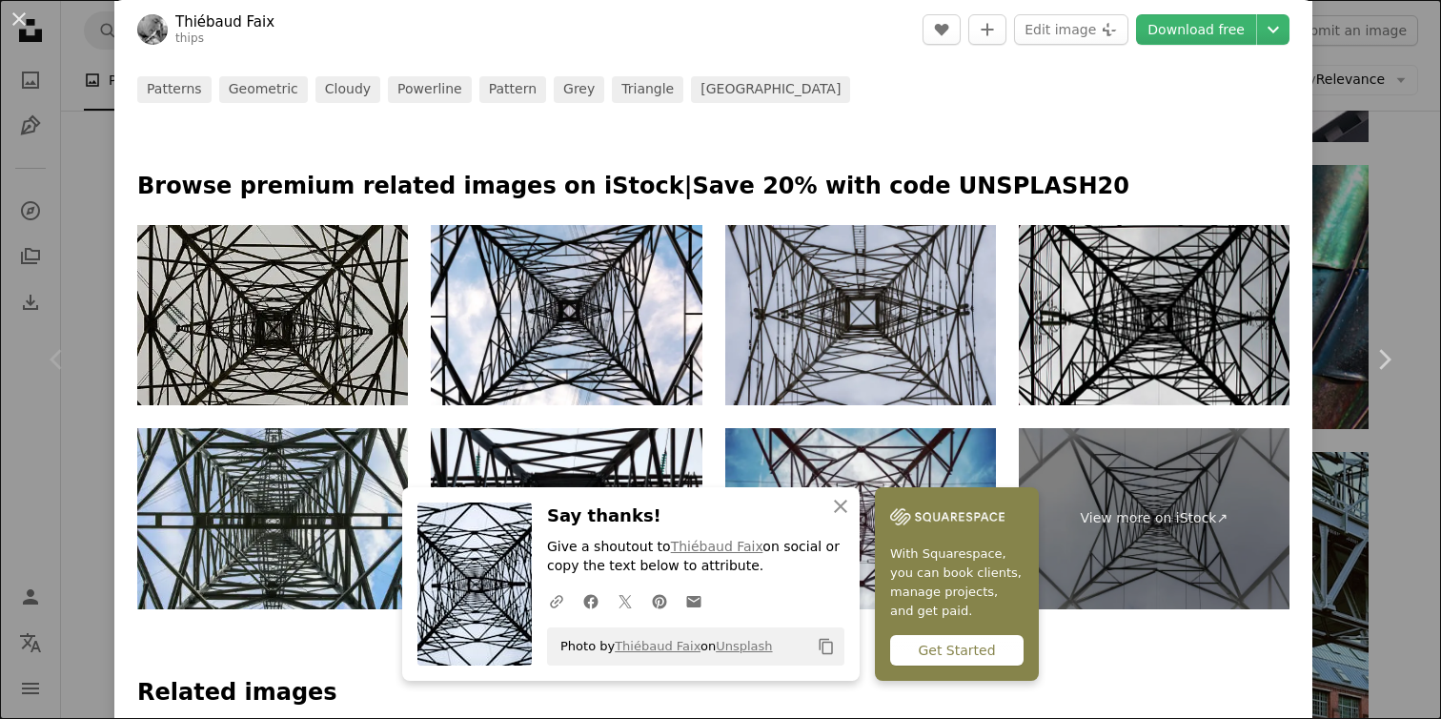
scroll to position [745, 0]
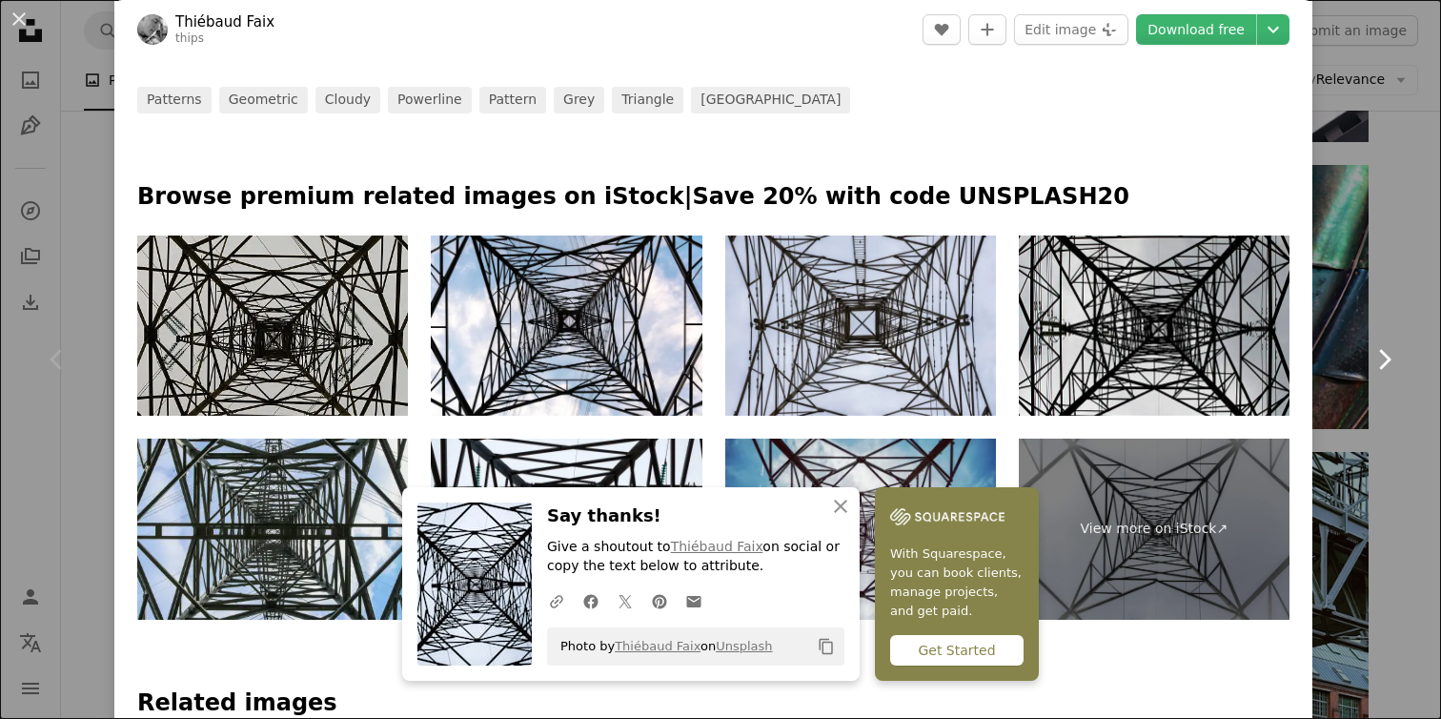
click at [1390, 347] on icon "Chevron right" at bounding box center [1384, 359] width 31 height 31
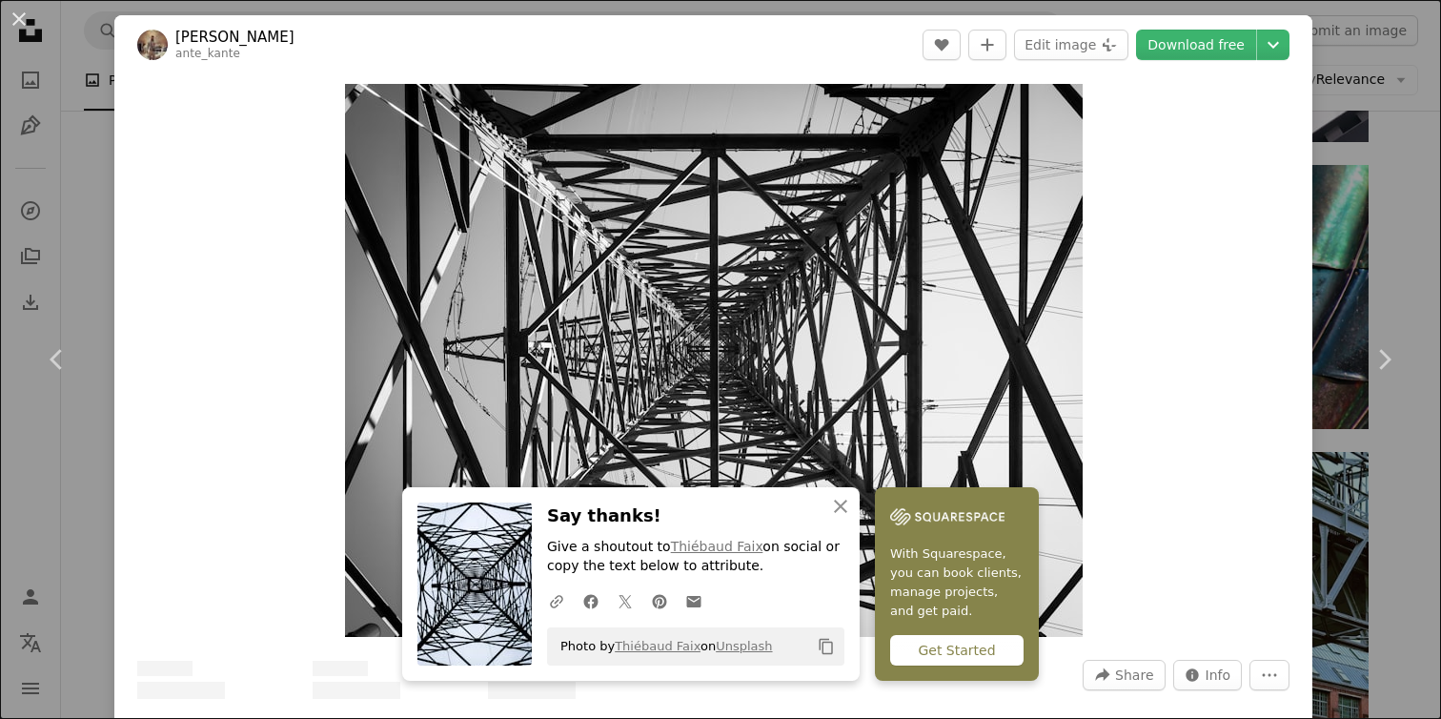
click at [1390, 260] on div "An X shape Chevron left Chevron right [PERSON_NAME] ante_kante A heart A plus s…" at bounding box center [720, 359] width 1441 height 719
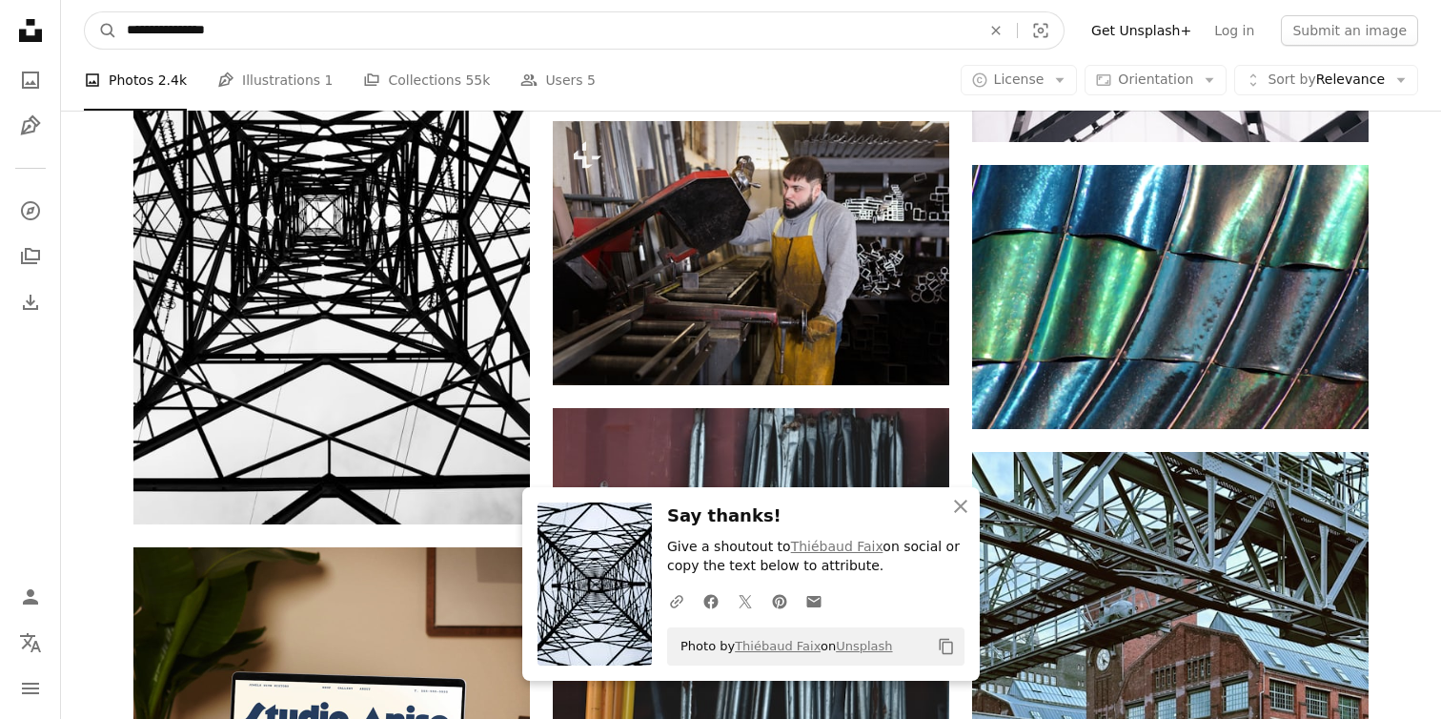
click at [283, 45] on input "**********" at bounding box center [546, 30] width 858 height 36
paste input "Find visuals sitewide"
type input "**********"
click button "A magnifying glass" at bounding box center [101, 30] width 32 height 36
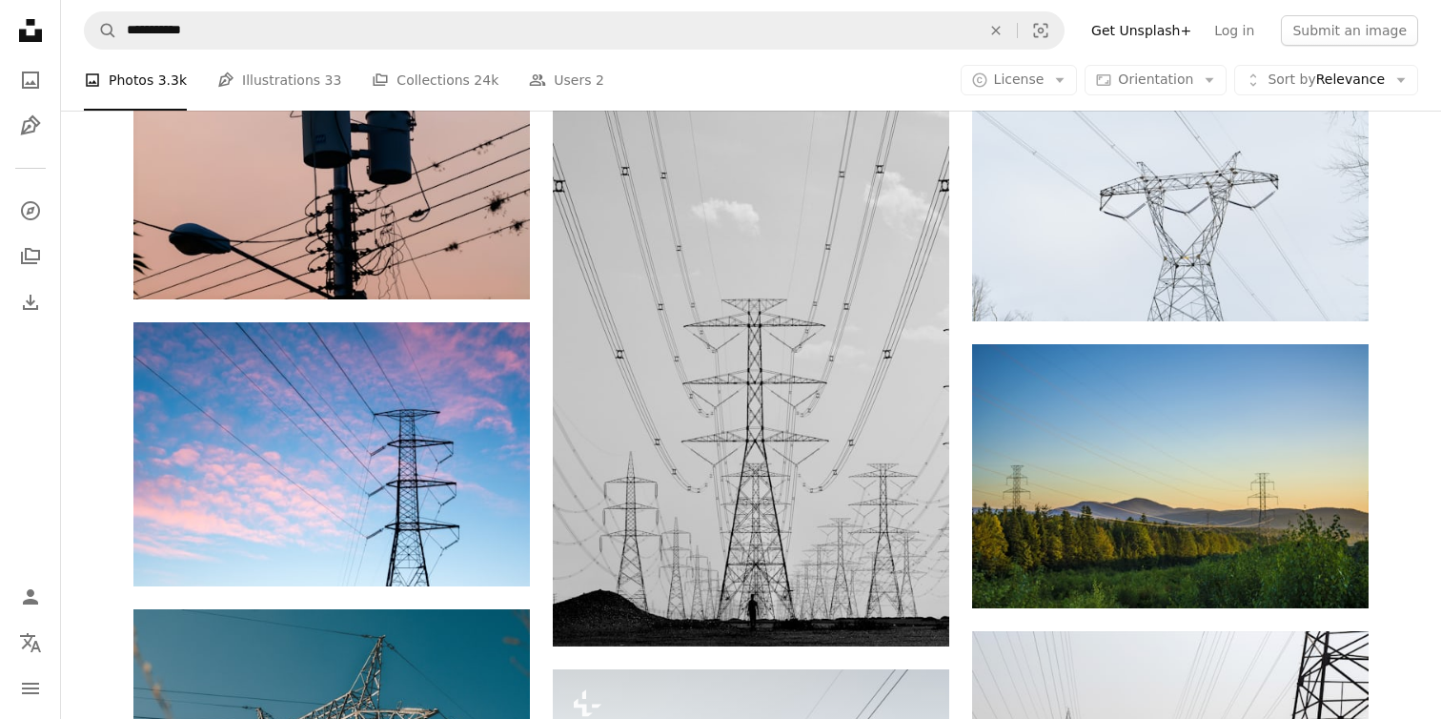
scroll to position [1371, 0]
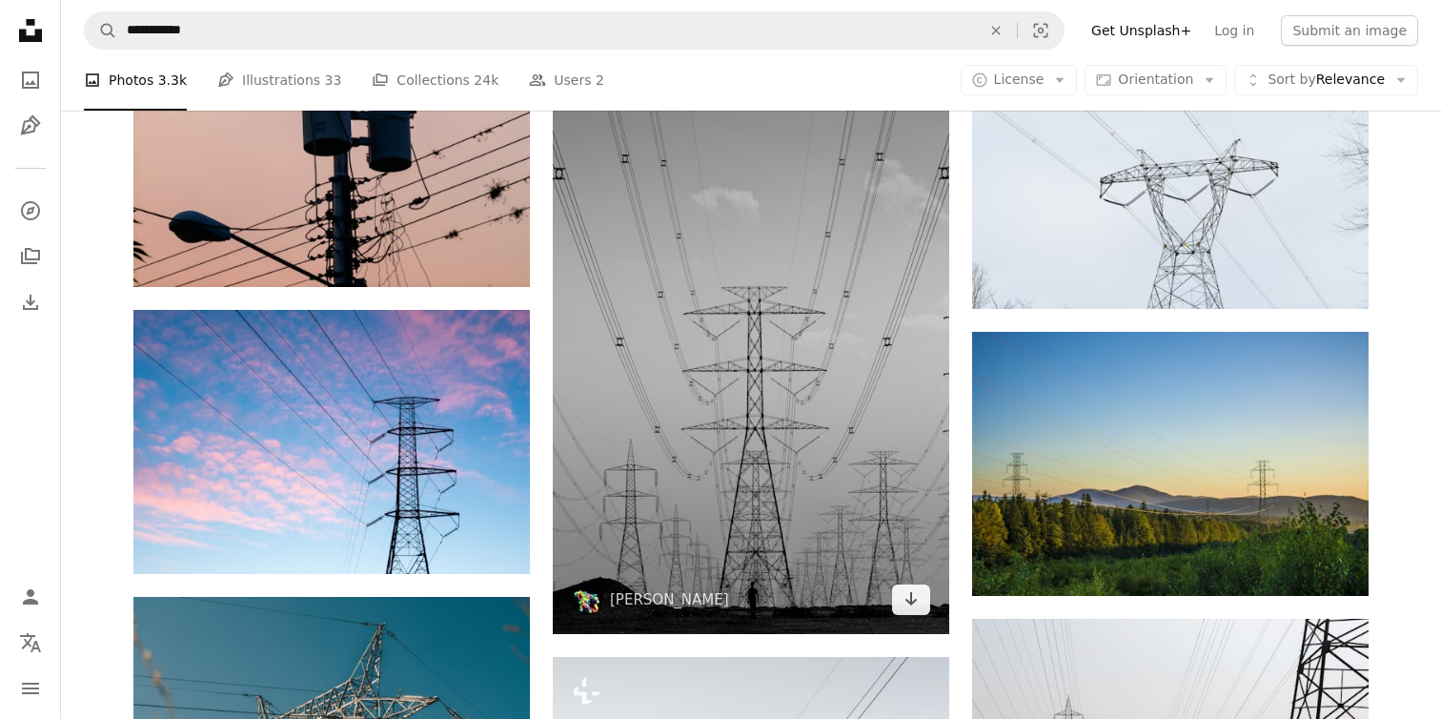
click at [795, 400] on img at bounding box center [751, 336] width 397 height 596
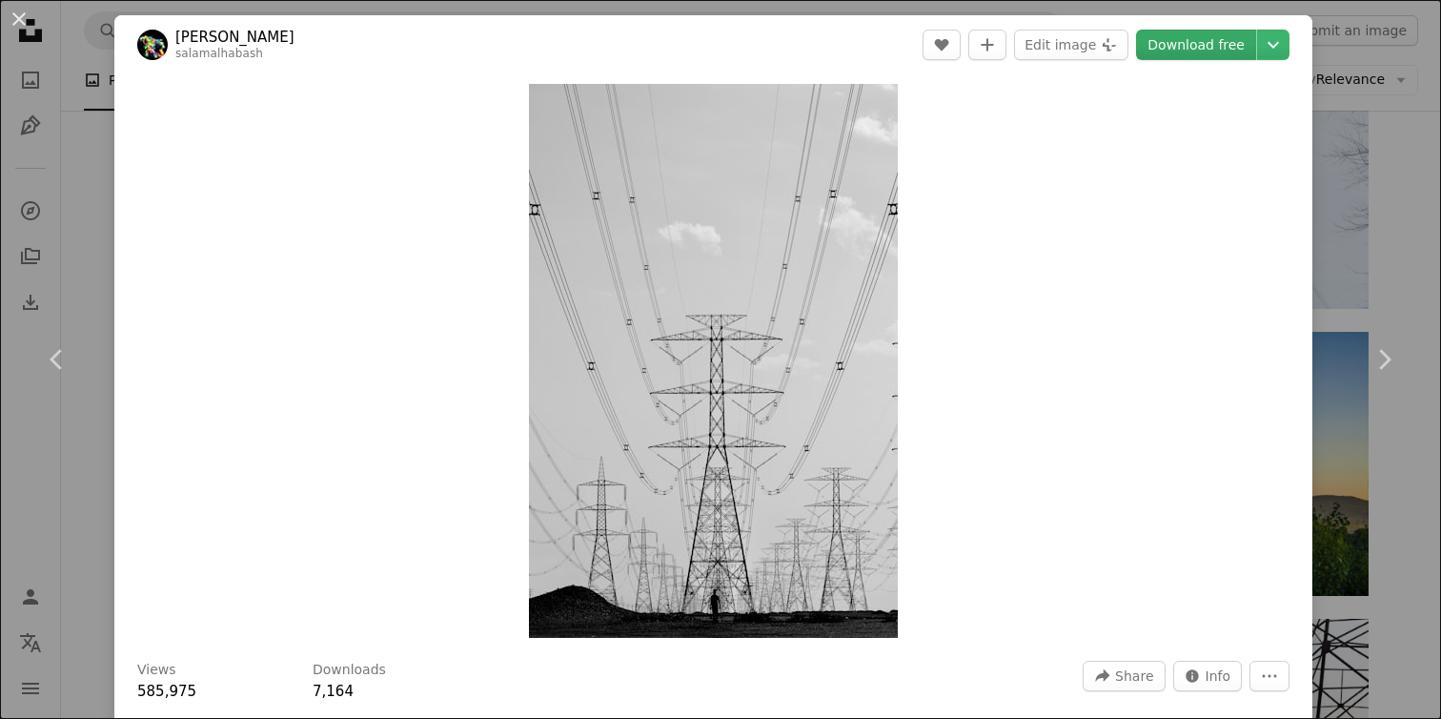
click at [1241, 41] on link "Download free" at bounding box center [1196, 45] width 120 height 31
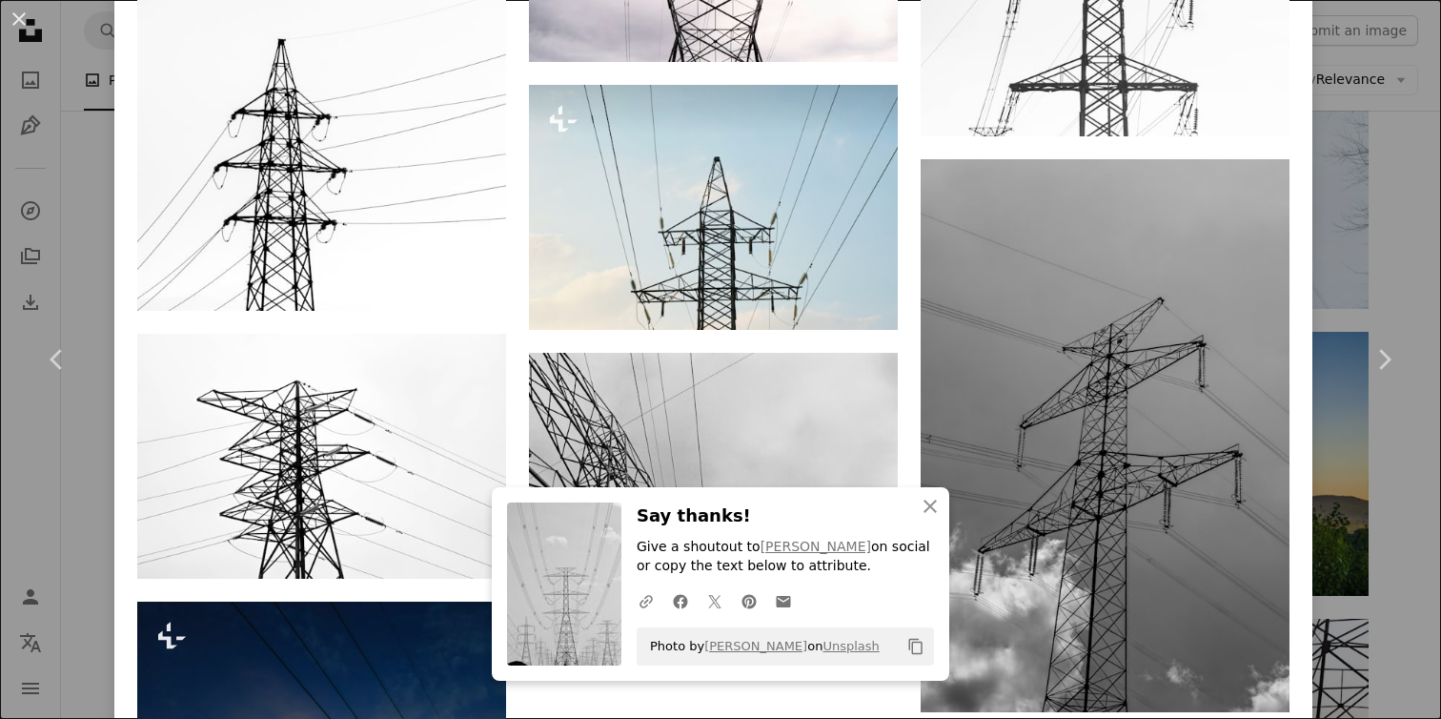
scroll to position [3119, 0]
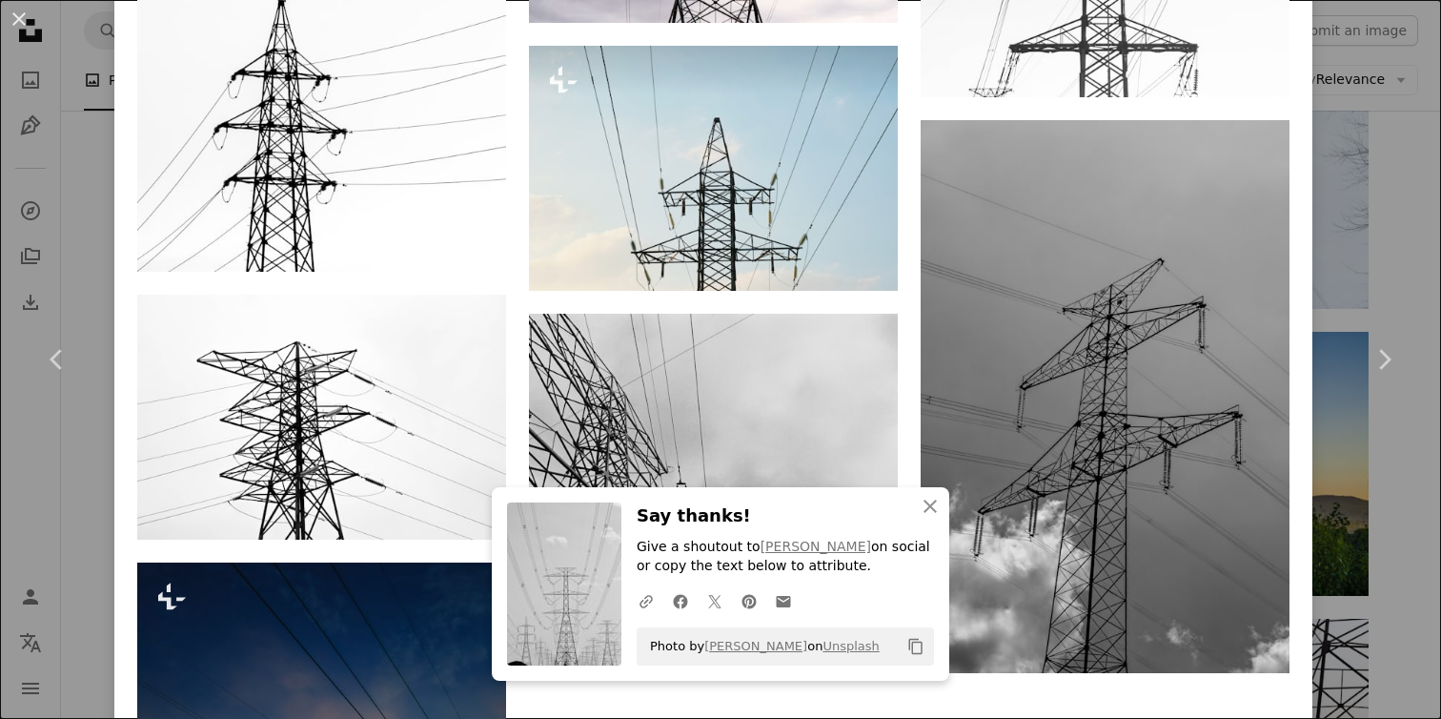
click at [1386, 471] on div "An X shape Chevron left Chevron right [PERSON_NAME] salamalhabash A heart A plu…" at bounding box center [720, 359] width 1441 height 719
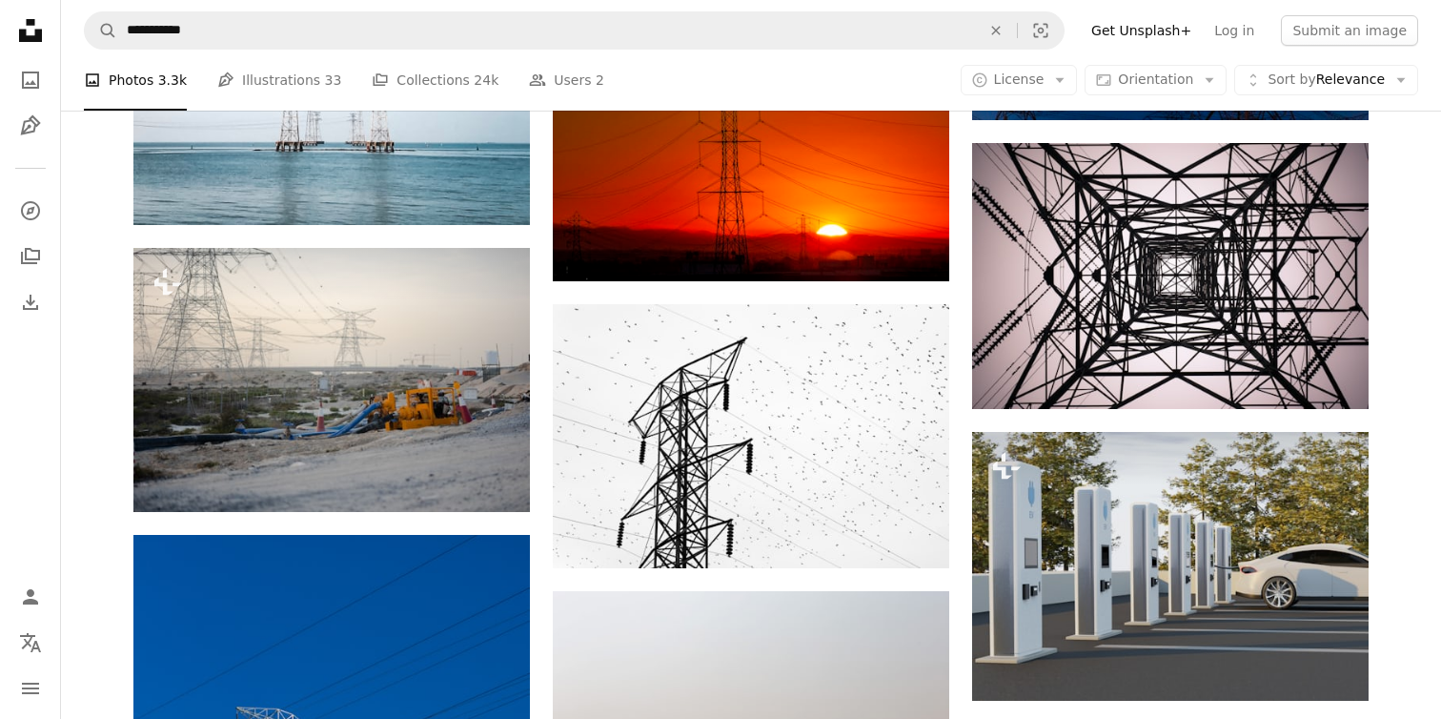
scroll to position [7209, 0]
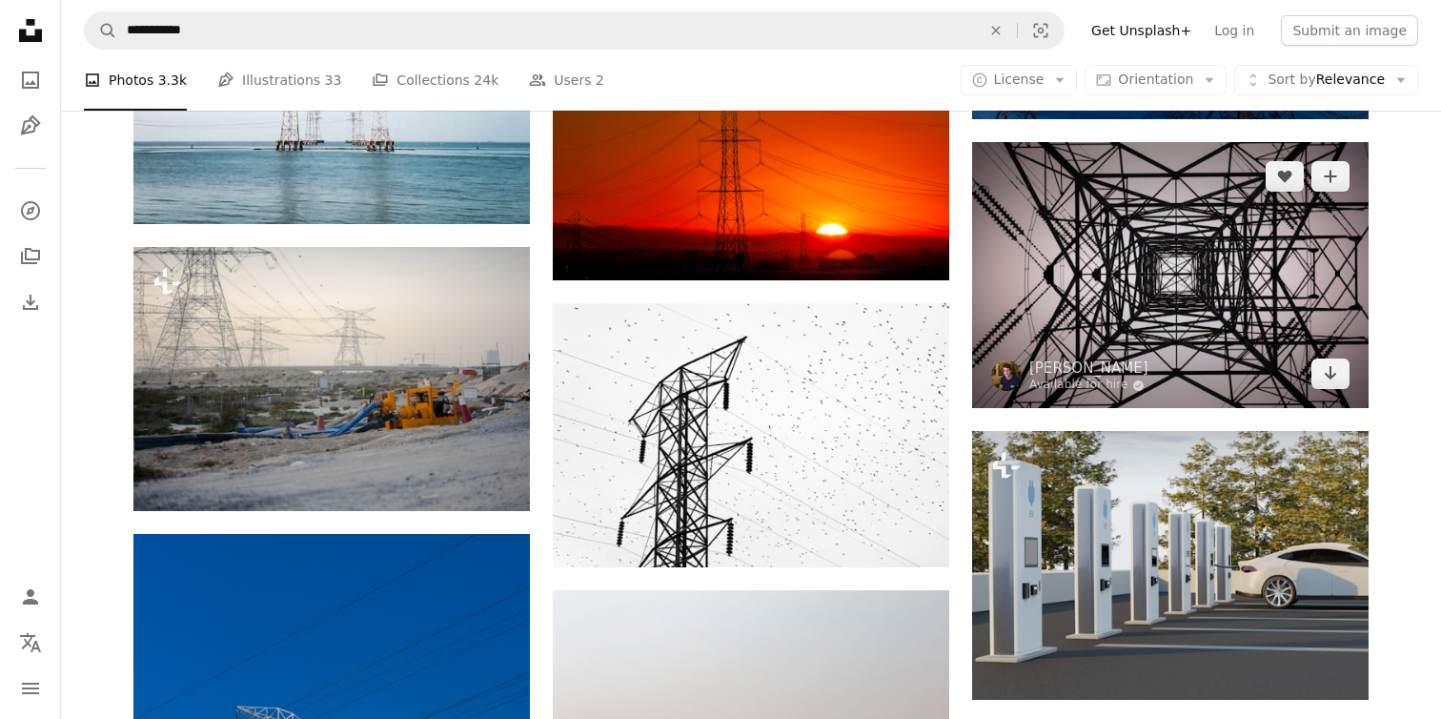
click at [1123, 324] on img at bounding box center [1170, 275] width 397 height 266
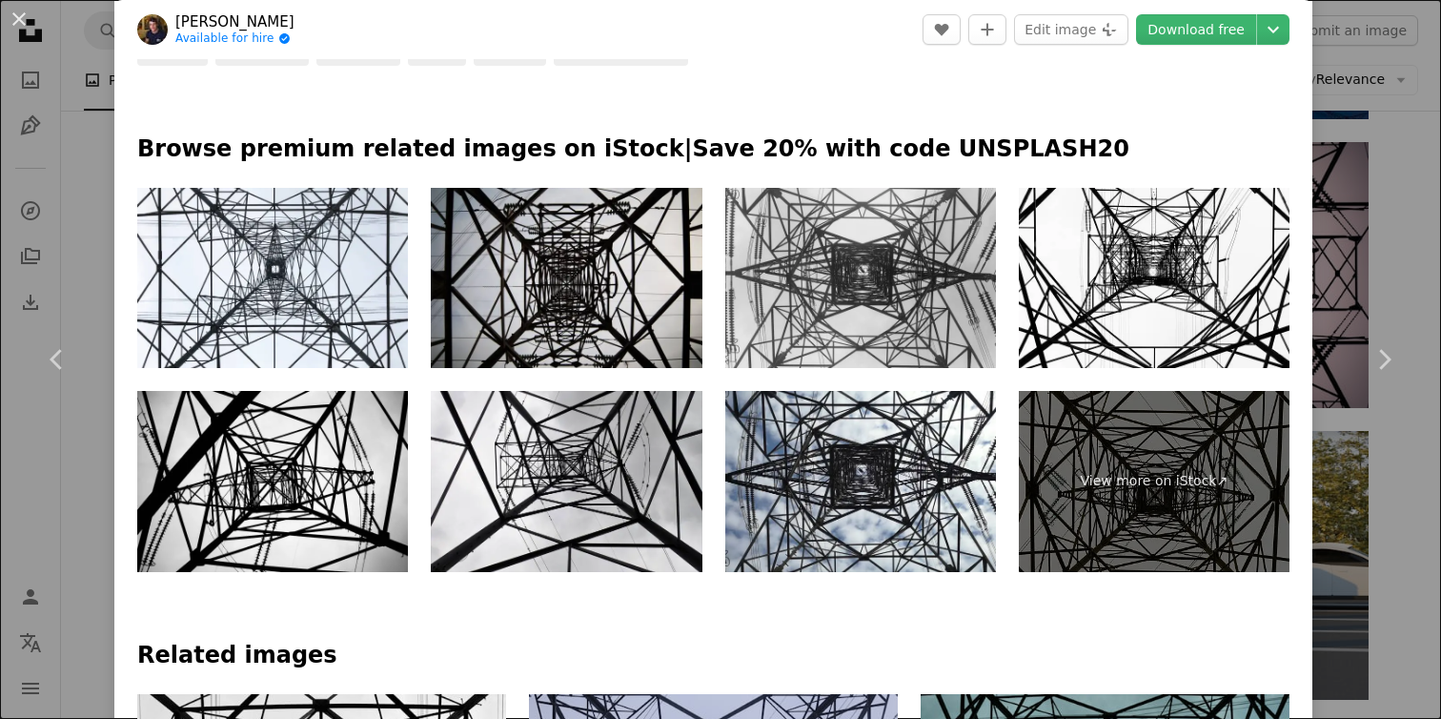
scroll to position [264, 0]
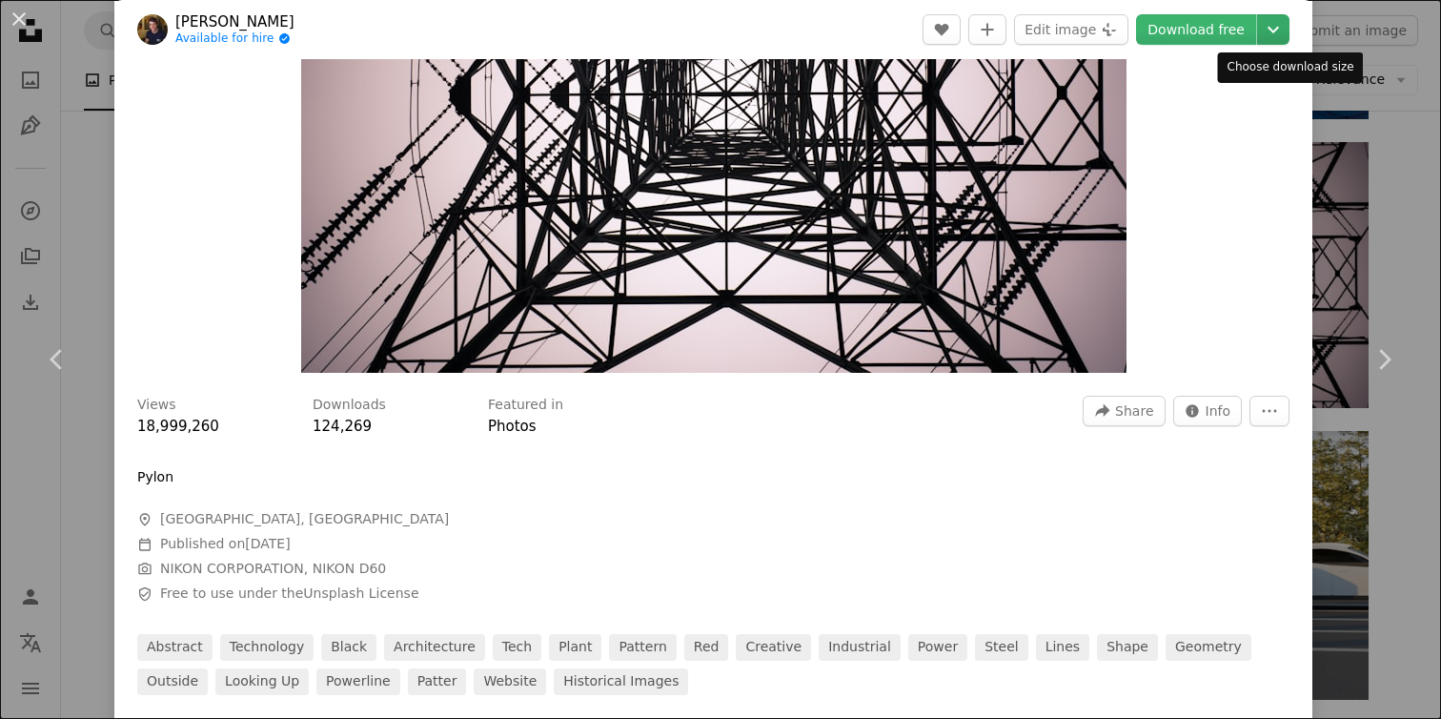
click at [1289, 26] on icon "Chevron down" at bounding box center [1273, 29] width 31 height 23
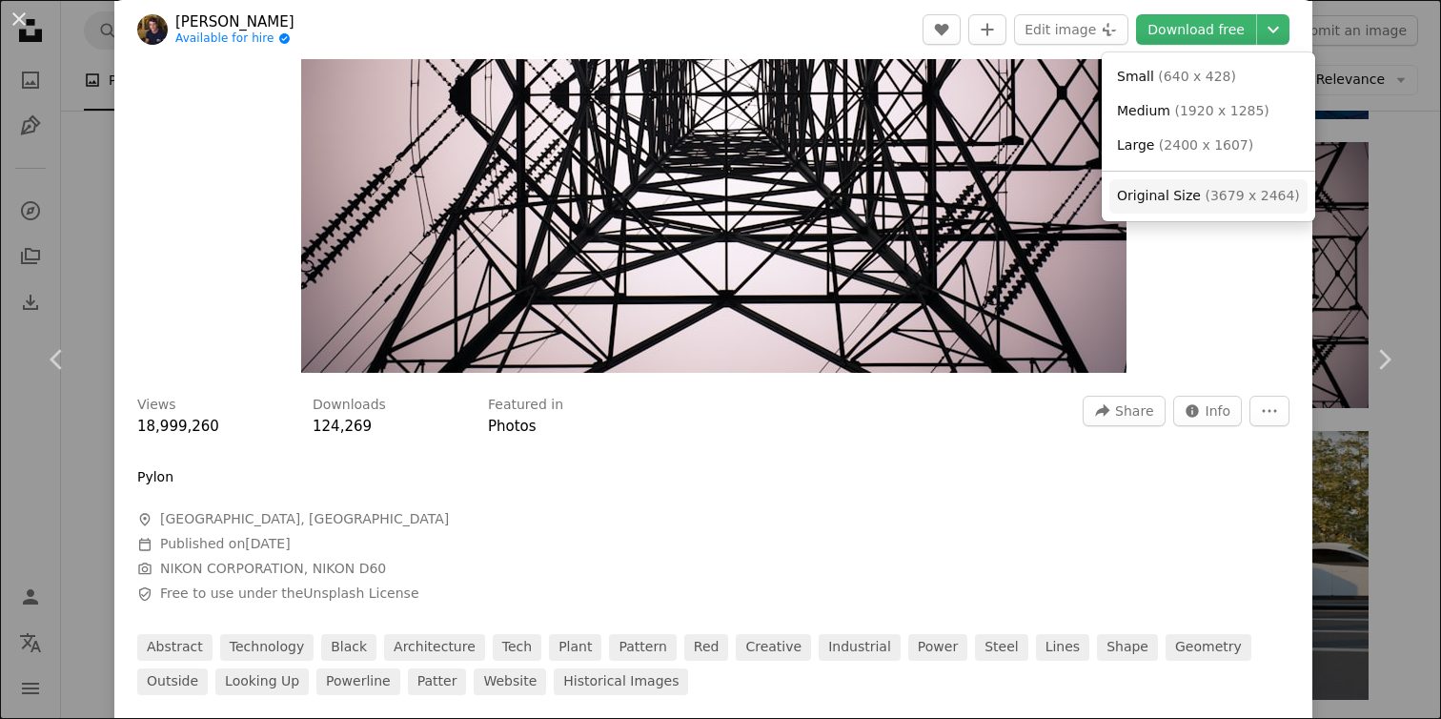
click at [1164, 200] on span "Original Size" at bounding box center [1159, 195] width 84 height 15
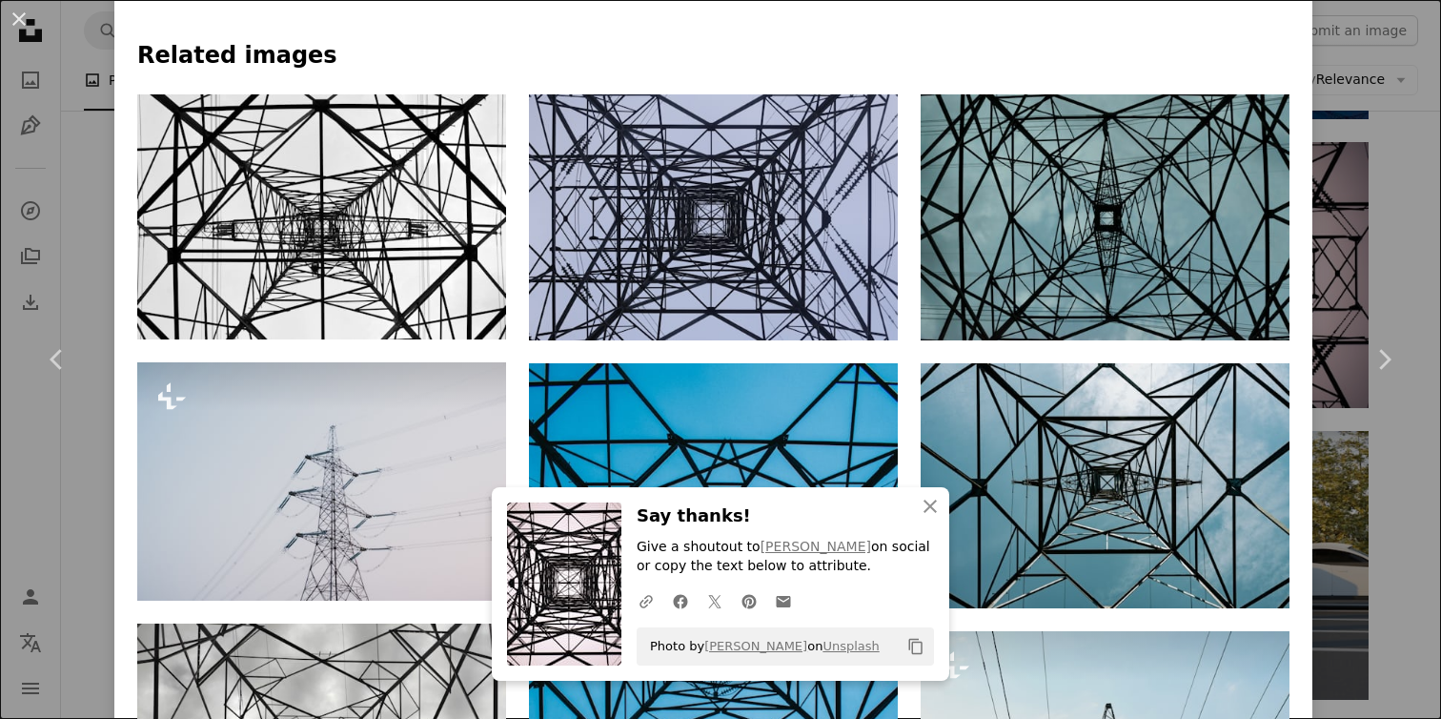
scroll to position [1504, 0]
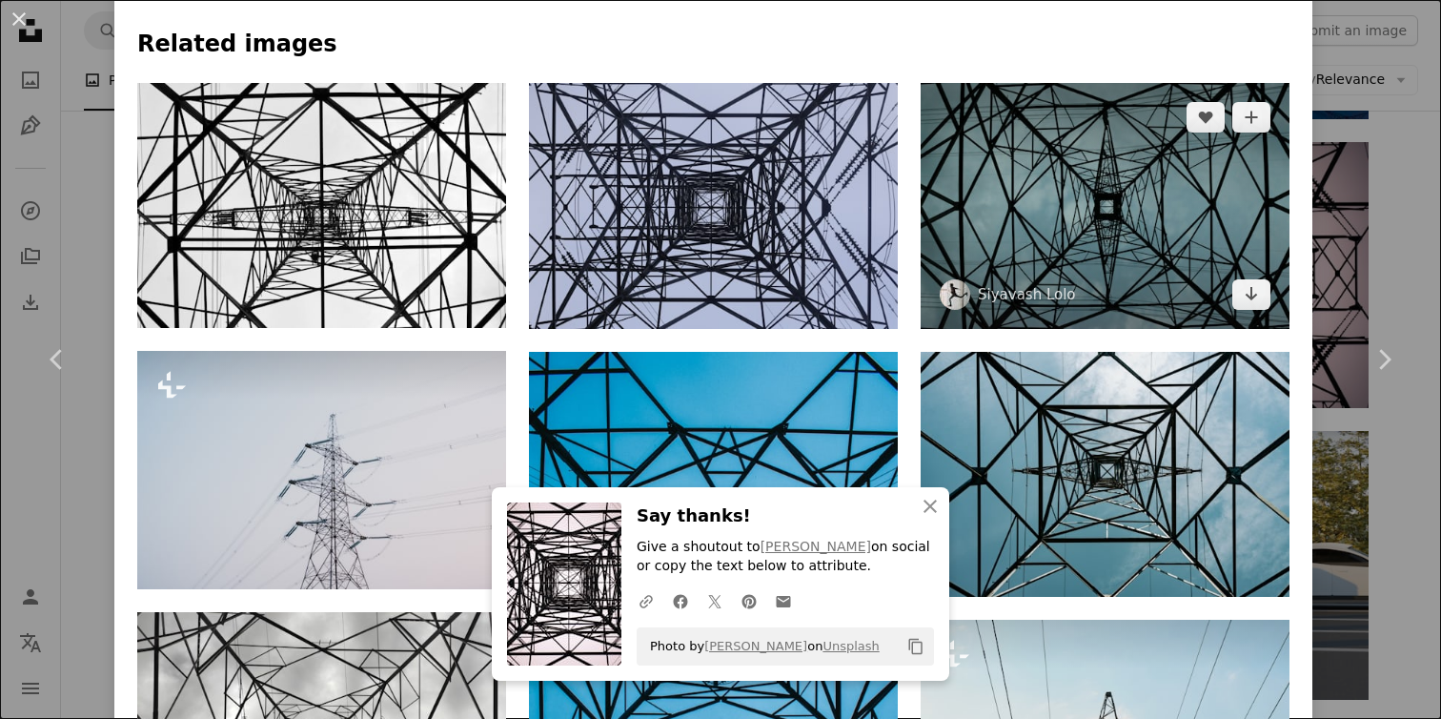
click at [1018, 248] on img at bounding box center [1105, 206] width 369 height 246
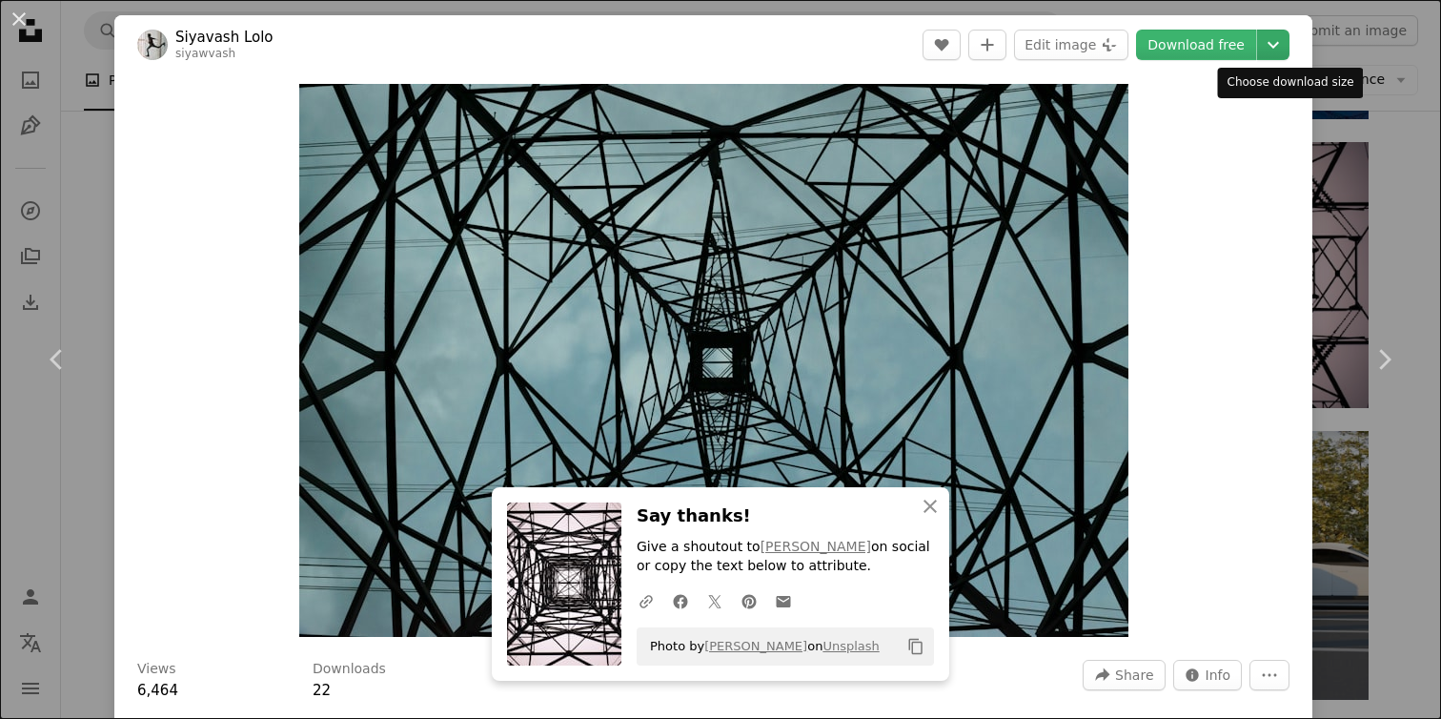
click at [1289, 41] on icon "Chevron down" at bounding box center [1273, 44] width 31 height 23
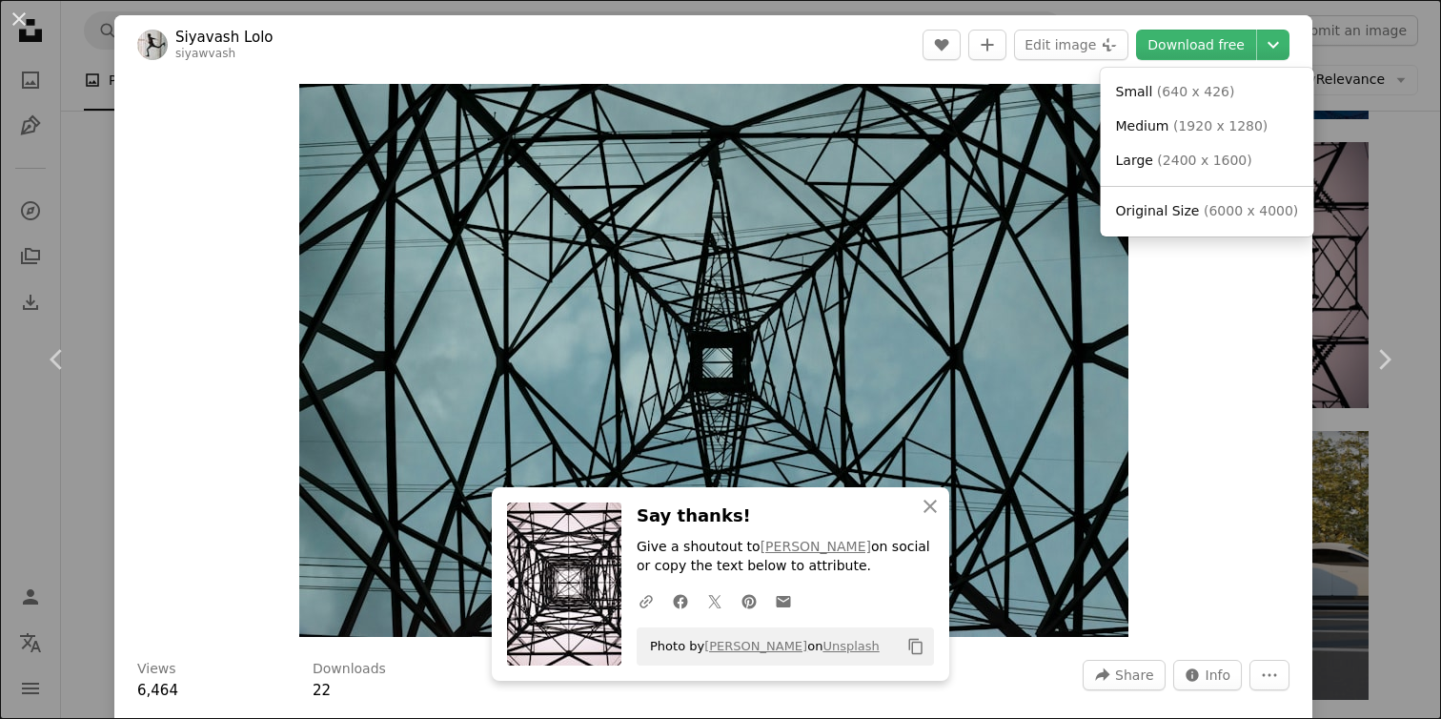
click at [1187, 560] on dialog "An X shape Chevron left Chevron right Siyavash Lolo siyawvash A heart A plus si…" at bounding box center [720, 359] width 1441 height 719
click at [1279, 45] on icon "Choose download size" at bounding box center [1273, 45] width 11 height 7
click at [1191, 209] on span "Original Size" at bounding box center [1158, 210] width 84 height 15
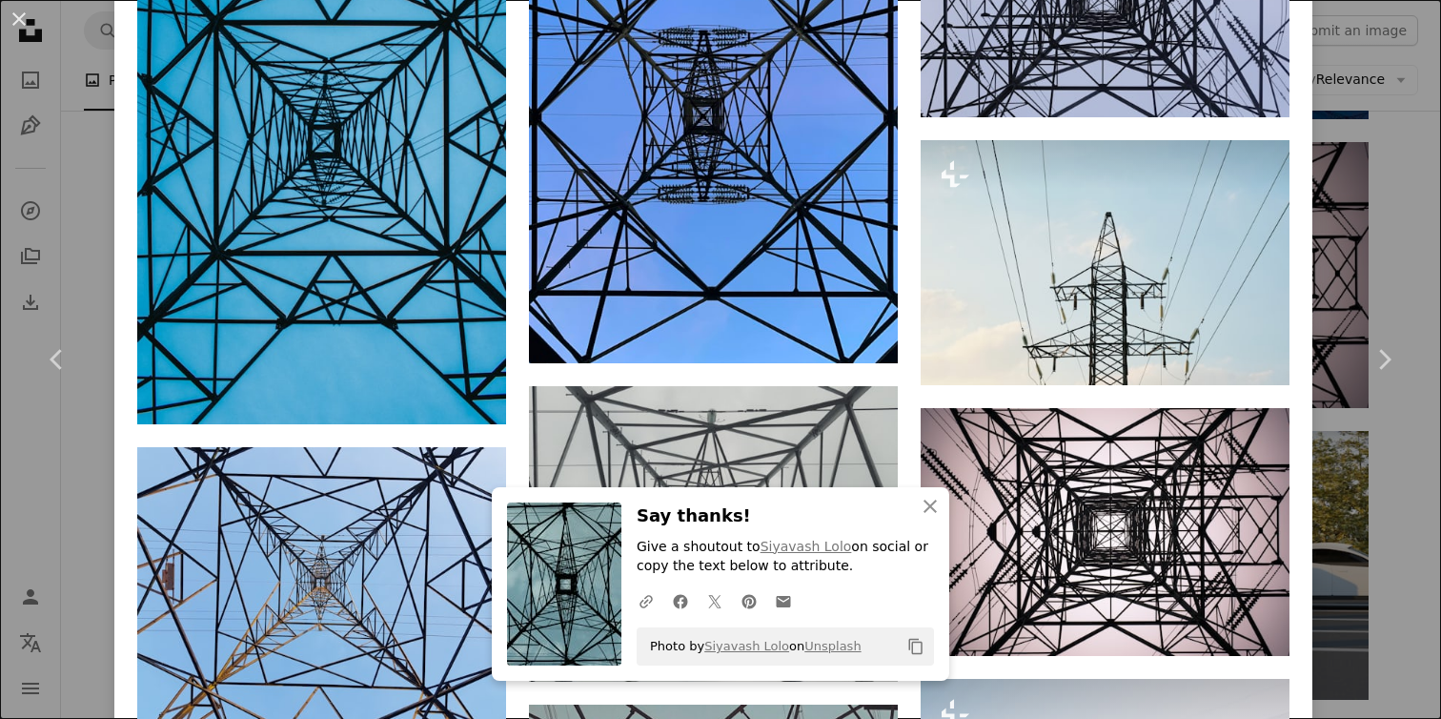
scroll to position [1677, 0]
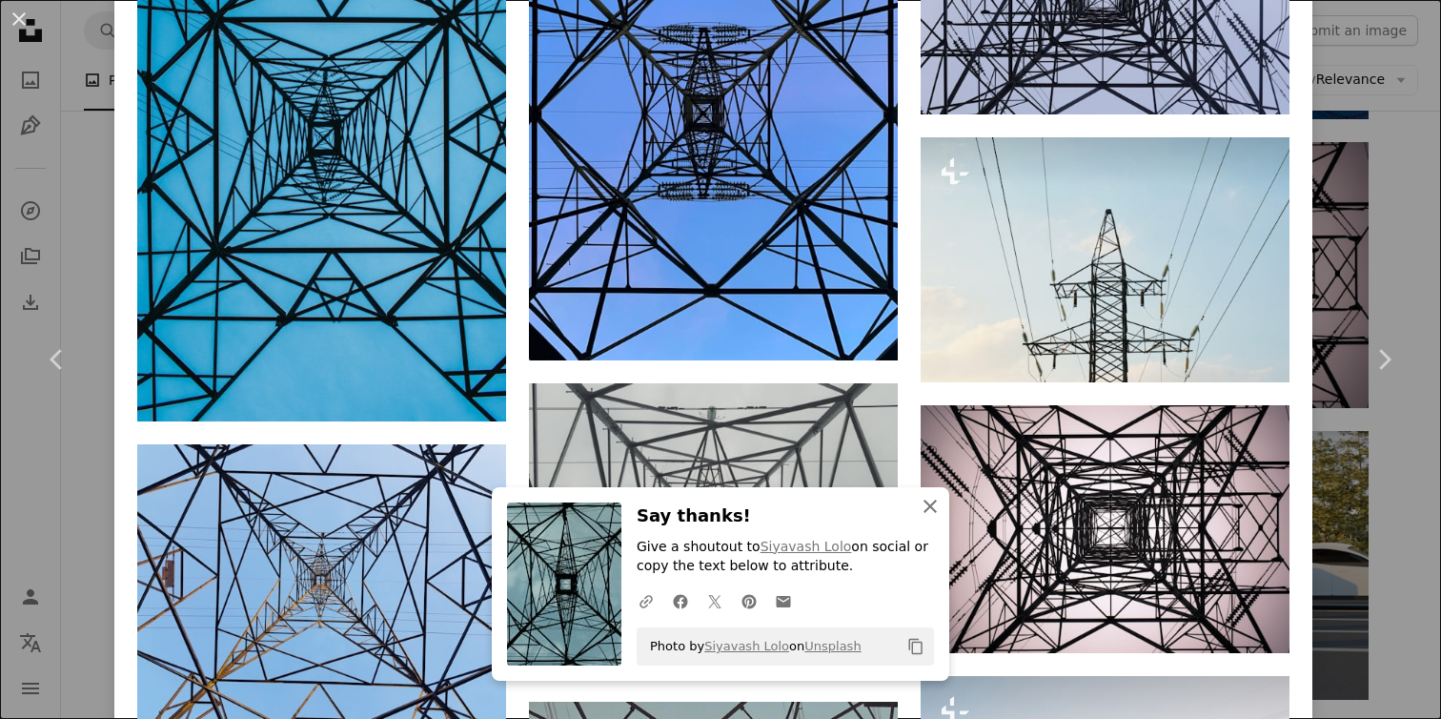
click at [931, 507] on icon "button" at bounding box center [930, 506] width 13 height 13
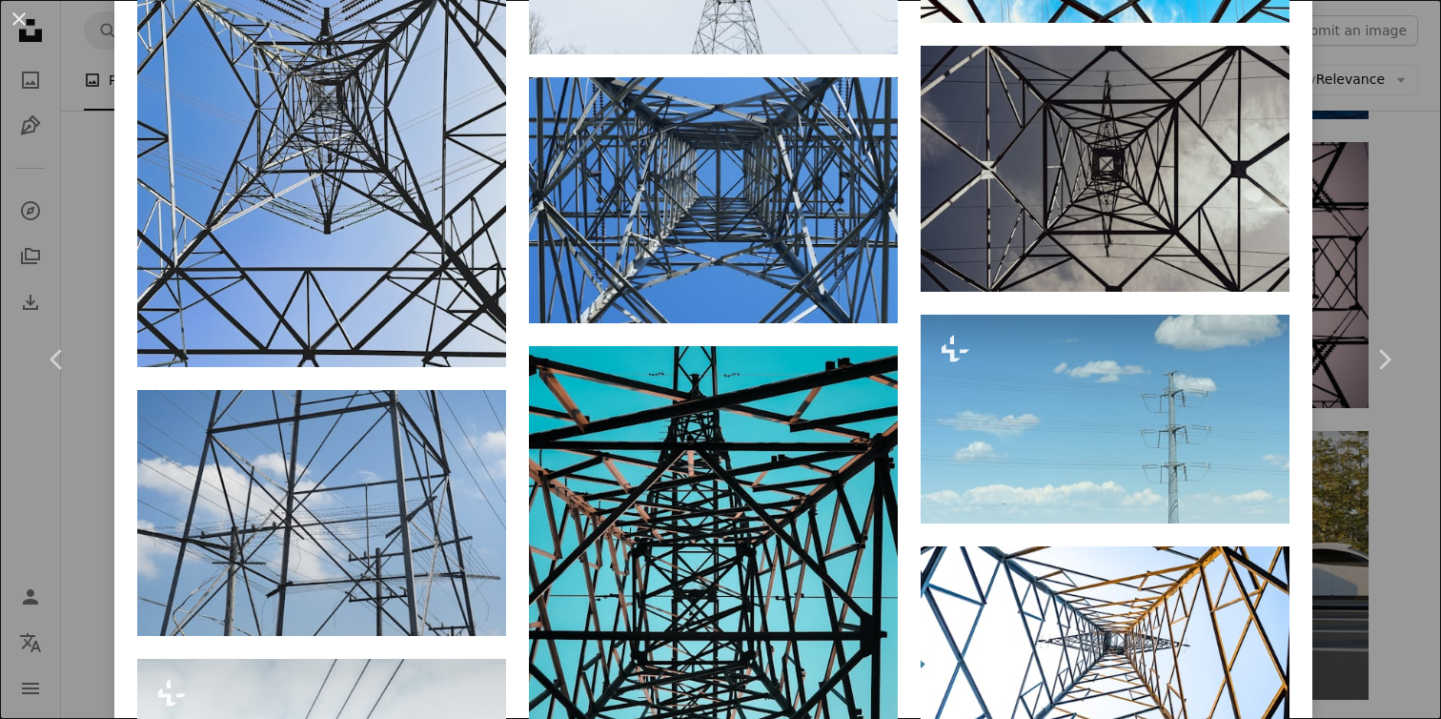
scroll to position [3508, 0]
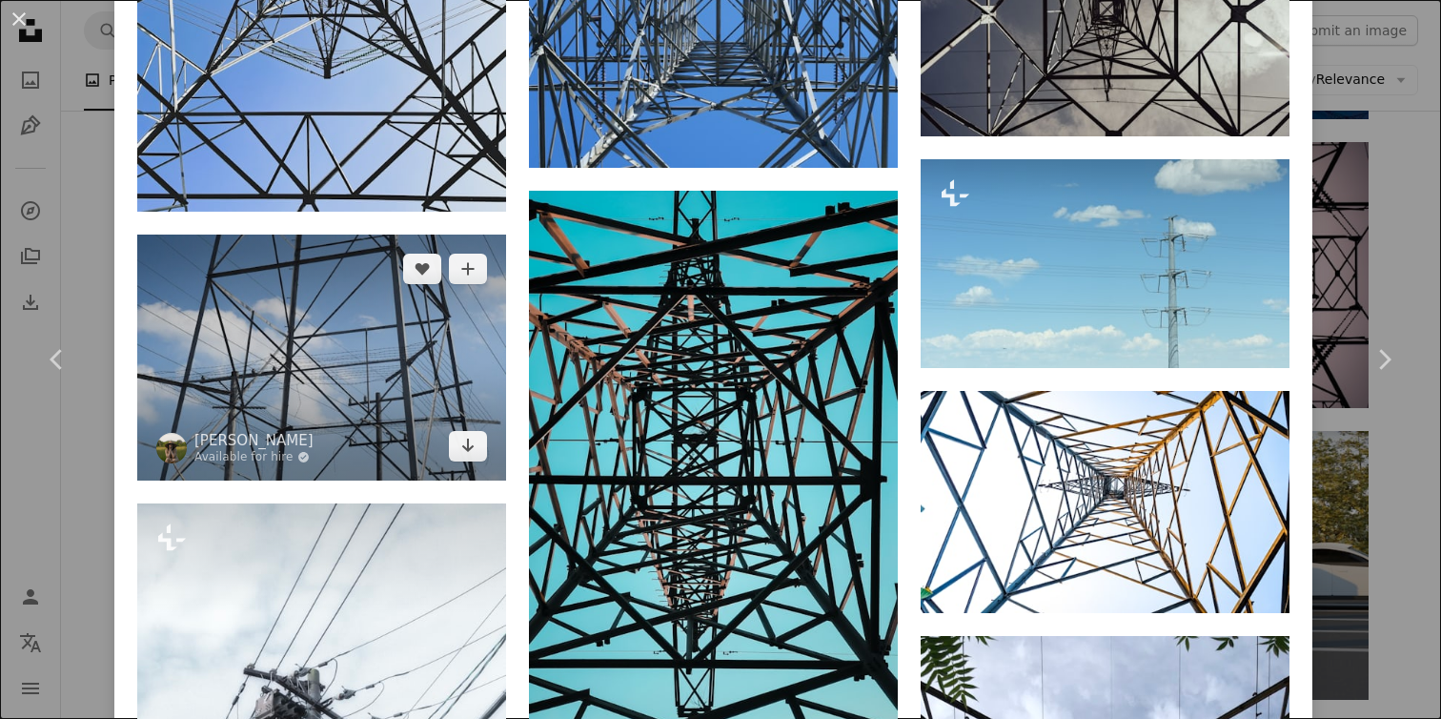
click at [390, 480] on img at bounding box center [321, 357] width 369 height 246
